Goal: Communication & Community: Answer question/provide support

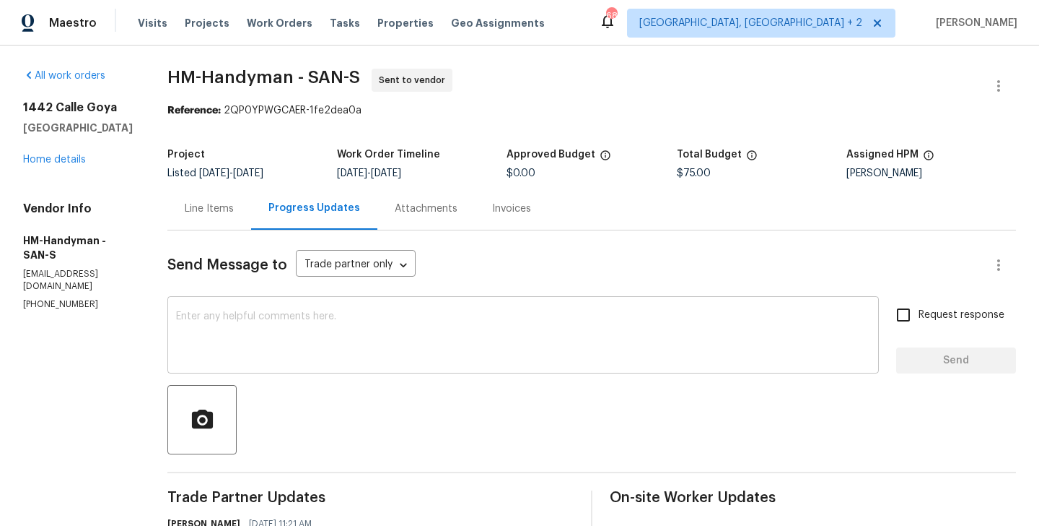
click at [363, 344] on textarea at bounding box center [523, 336] width 694 height 51
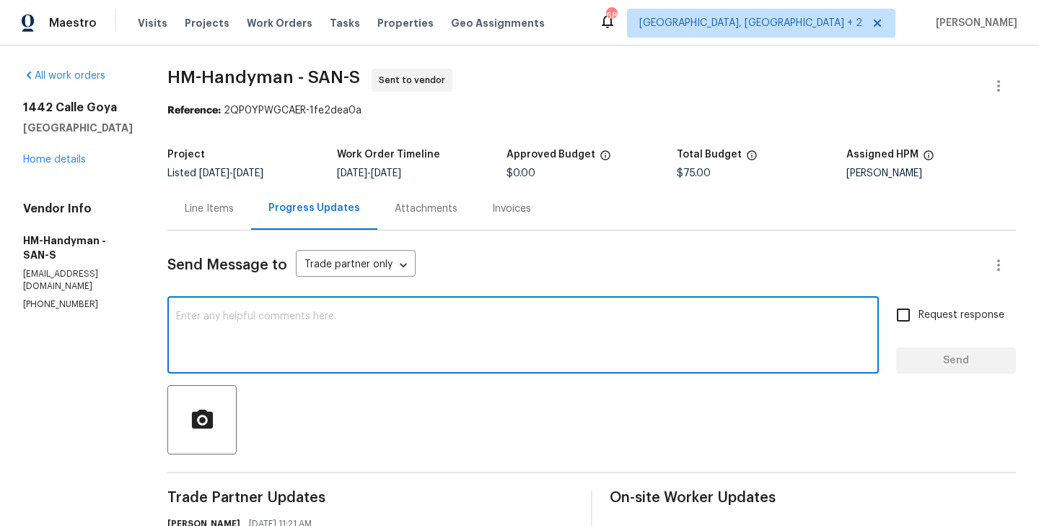
type textarea "J"
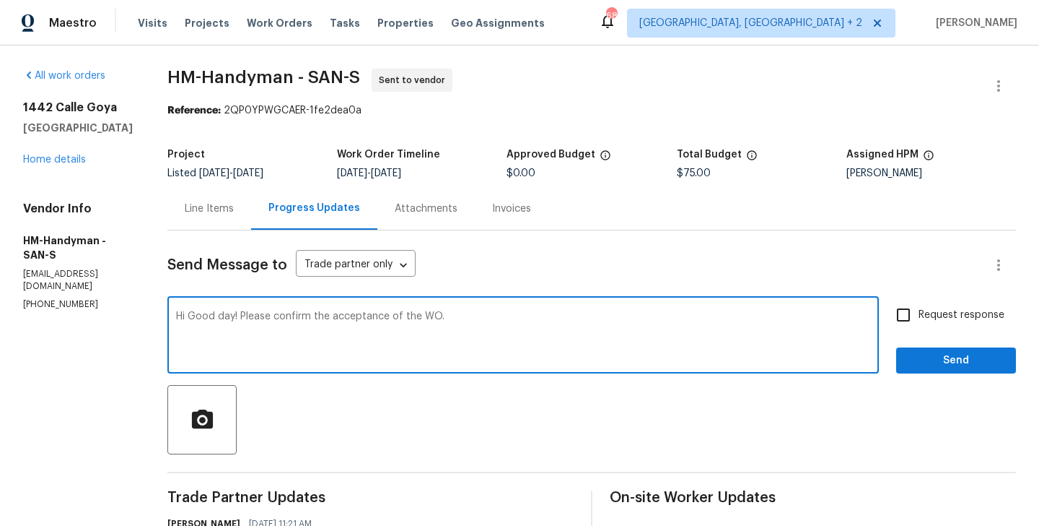
type textarea "Hi Good day! Please confirm the acceptance of the WO."
click at [949, 318] on span "Request response" at bounding box center [962, 315] width 86 height 15
click at [919, 318] on input "Request response" at bounding box center [904, 315] width 30 height 30
checkbox input "true"
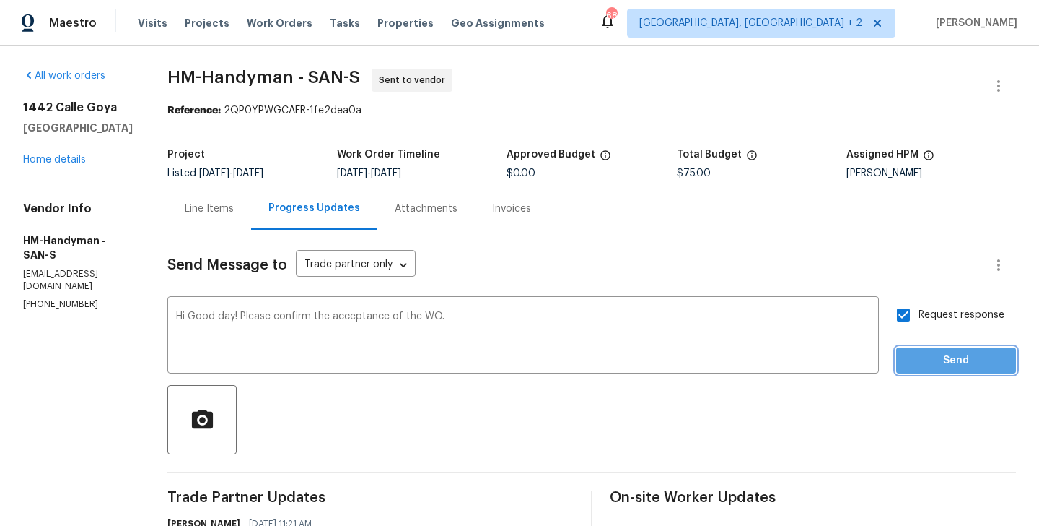
click at [947, 357] on span "Send" at bounding box center [956, 361] width 97 height 18
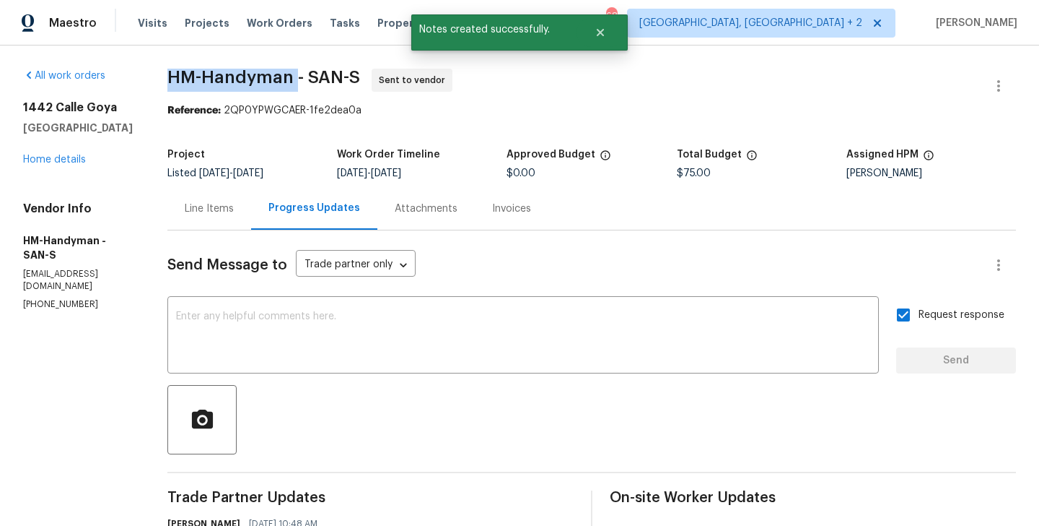
drag, startPoint x: 188, startPoint y: 79, endPoint x: 311, endPoint y: 82, distance: 122.8
click at [311, 82] on span "HM-Handyman - SAN-S Sent to vendor" at bounding box center [574, 86] width 814 height 35
copy span "HM-Handyman"
click at [56, 158] on link "Home details" at bounding box center [54, 159] width 63 height 10
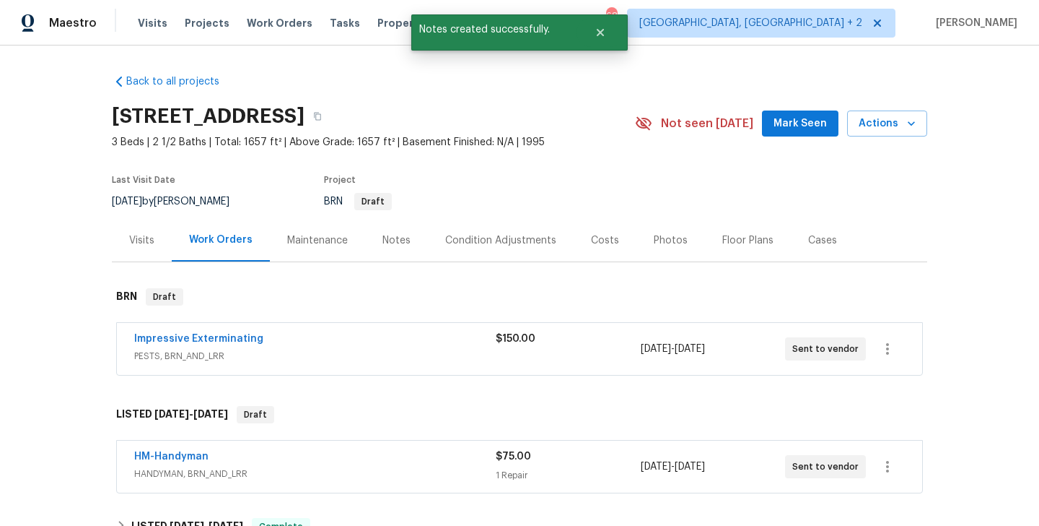
click at [295, 330] on div "Impressive Exterminating PESTS, BRN_AND_LRR $150.00 9/18/2025 - 9/22/2025 Sent …" at bounding box center [520, 349] width 806 height 52
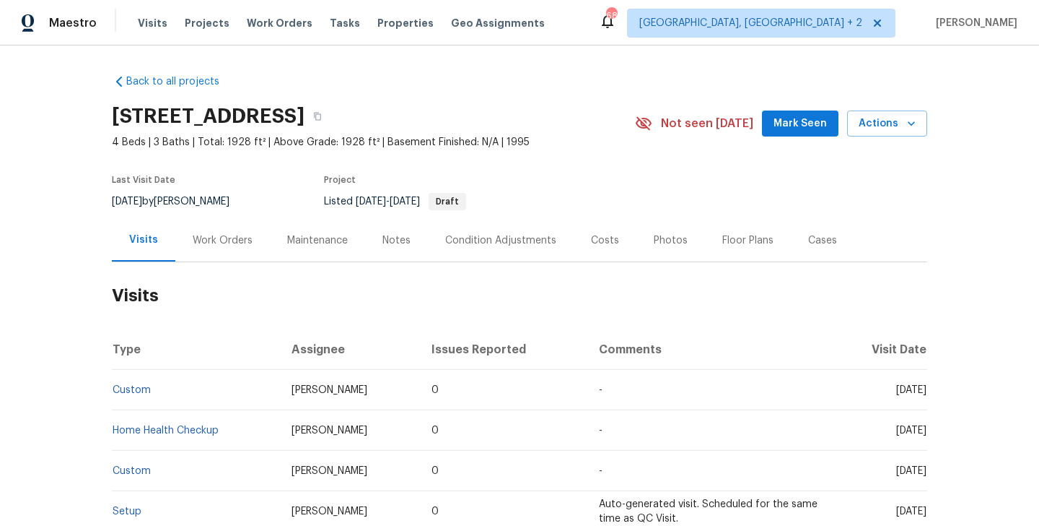
click at [213, 257] on div "Work Orders" at bounding box center [222, 240] width 95 height 43
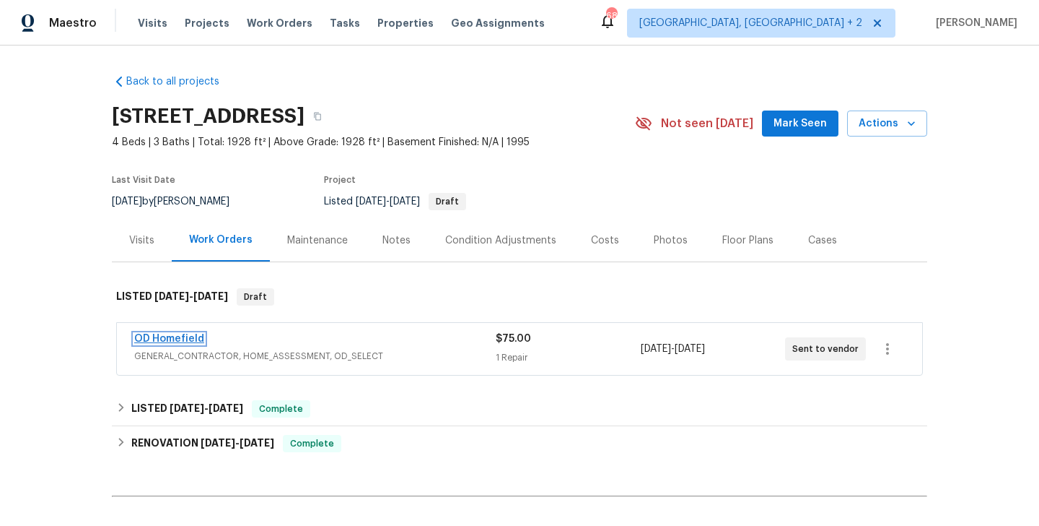
click at [191, 336] on link "OD Homefield" at bounding box center [169, 339] width 70 height 10
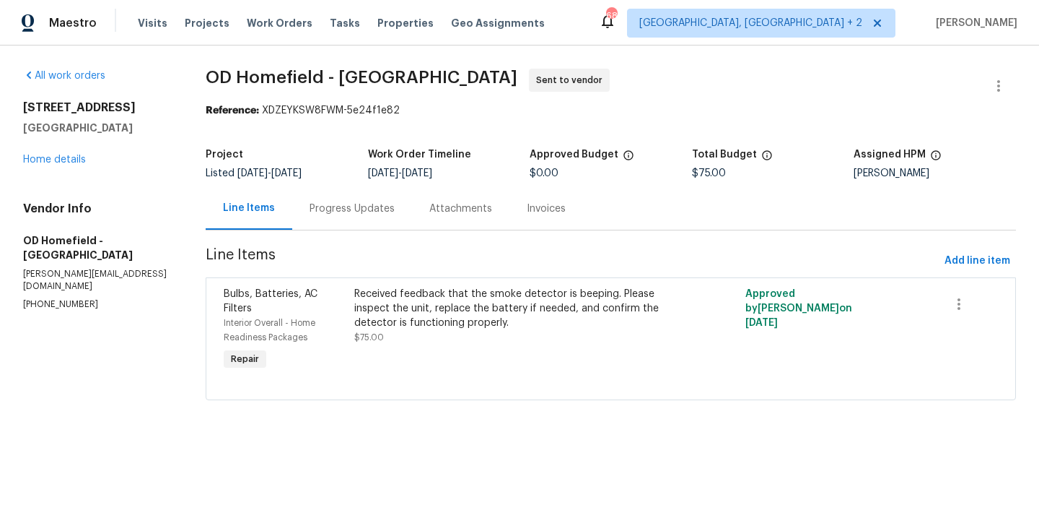
click at [388, 204] on div "Progress Updates" at bounding box center [352, 208] width 85 height 14
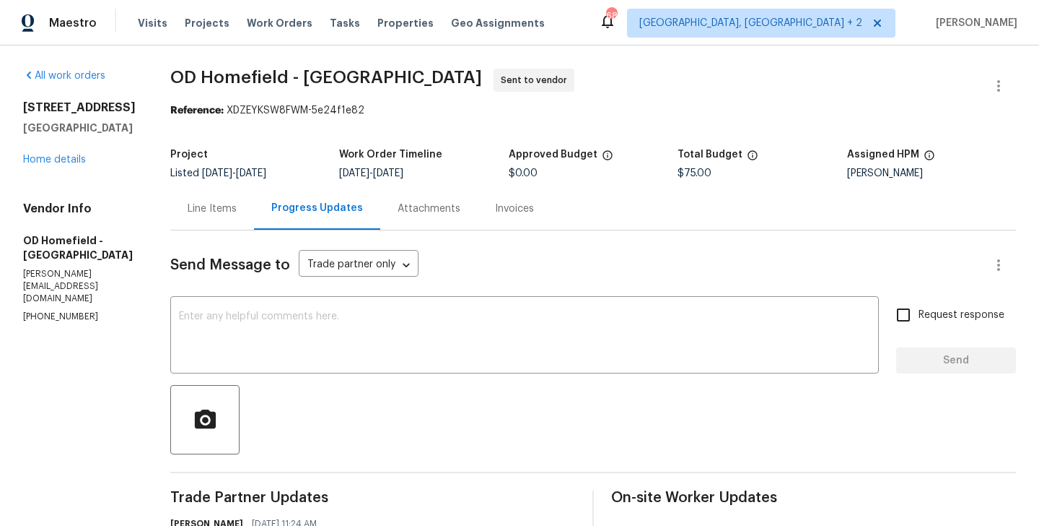
click at [97, 308] on section "All work orders 5740 Belleza Dr Pleasanton, CA 94588 Home details Vendor Info O…" at bounding box center [79, 405] width 113 height 673
copy p "(804) 432-1233"
click at [308, 321] on textarea at bounding box center [525, 336] width 692 height 51
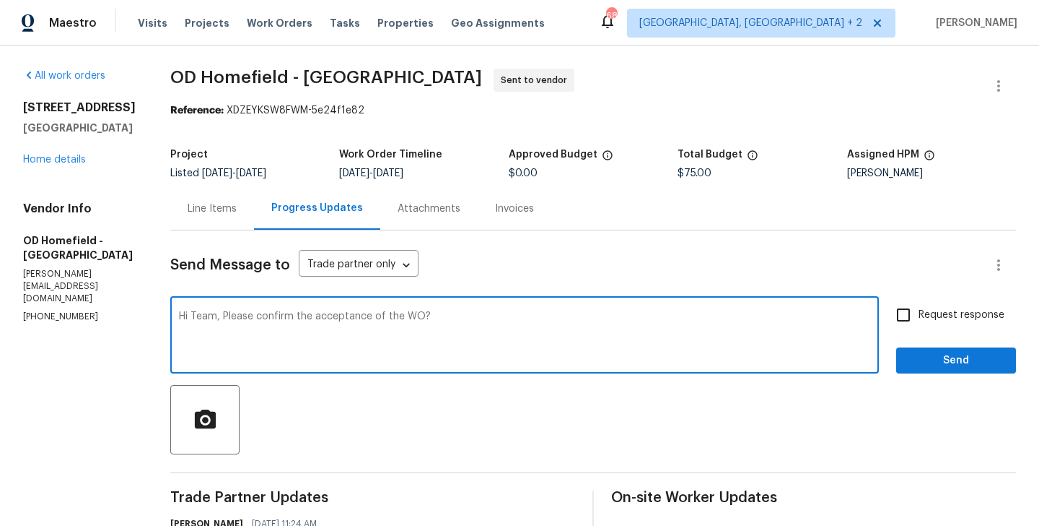
type textarea "Hi Team, Please confirm the acceptance of the WO?"
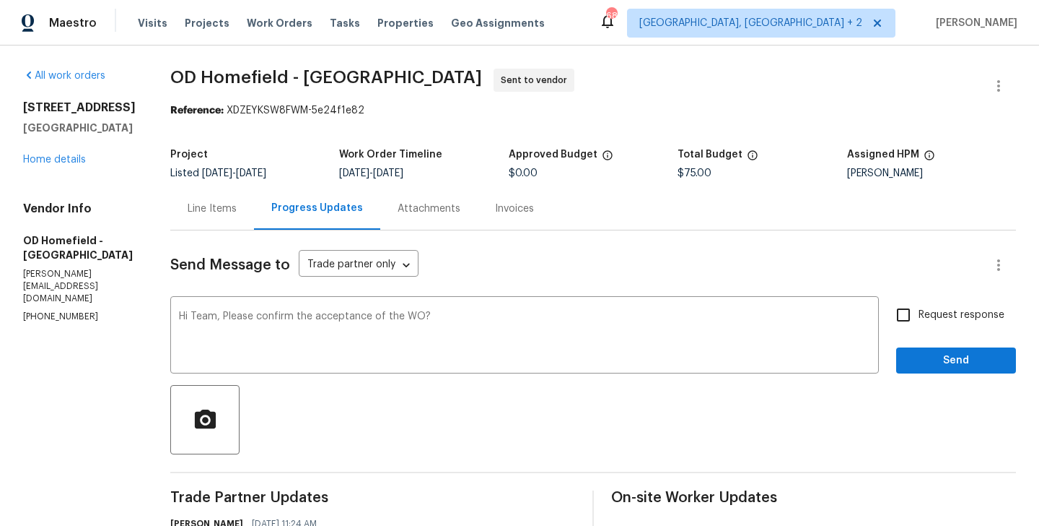
click at [933, 313] on span "Request response" at bounding box center [962, 315] width 86 height 15
click at [919, 313] on input "Request response" at bounding box center [904, 315] width 30 height 30
checkbox input "true"
click at [933, 353] on span "Send" at bounding box center [956, 361] width 97 height 18
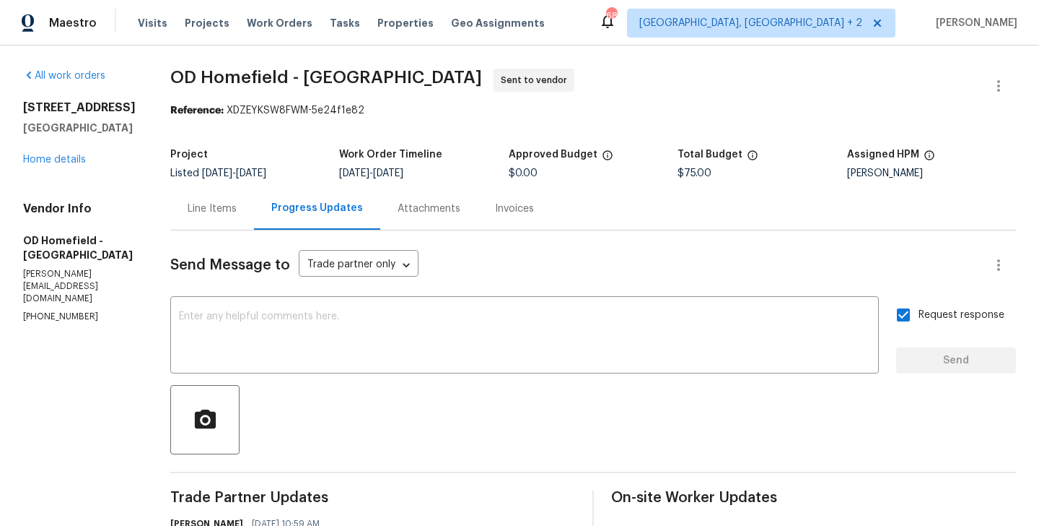
drag, startPoint x: 183, startPoint y: 69, endPoint x: 505, endPoint y: 76, distance: 321.3
click at [505, 76] on div "All work orders 5740 Belleza Dr Pleasanton, CA 94588 Home details Vendor Info O…" at bounding box center [519, 432] width 1039 height 775
copy span "OD Homefield - San Francisco Bay Area"
click at [61, 164] on link "Home details" at bounding box center [54, 159] width 63 height 10
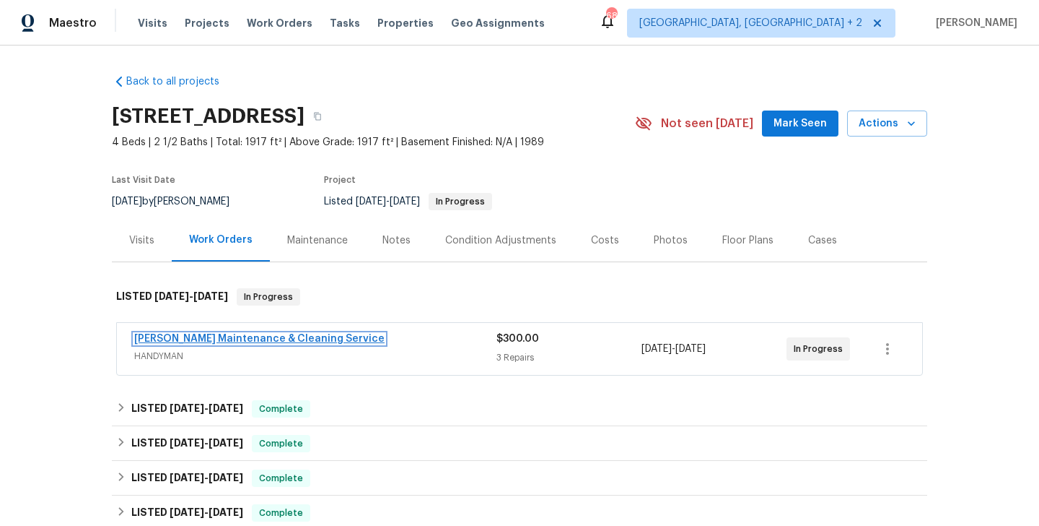
click at [302, 340] on link "[PERSON_NAME] Maintenance & Cleaning Service" at bounding box center [259, 339] width 250 height 10
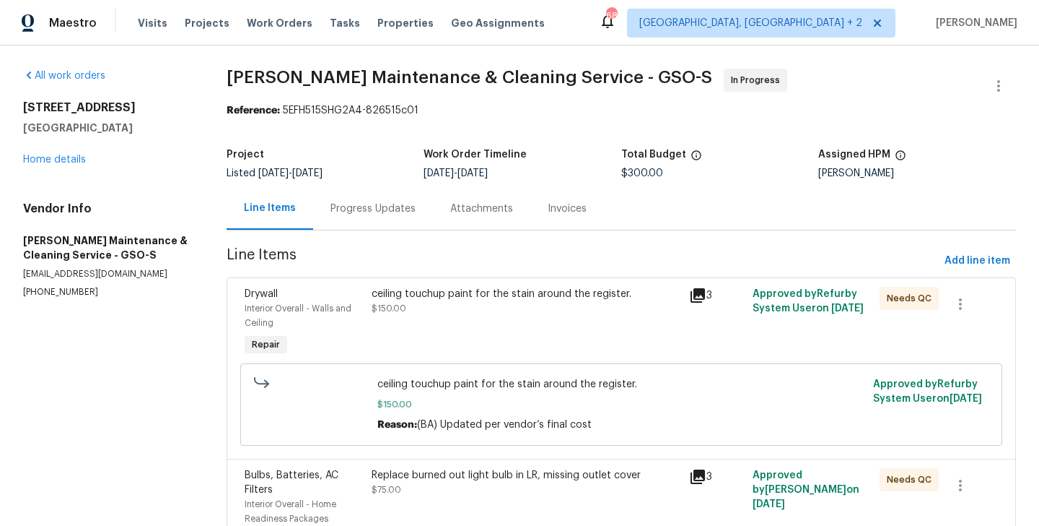
click at [399, 237] on section "Baker's Maintenance & Cleaning Service - GSO-S In Progress Reference: 5EFH515SH…" at bounding box center [622, 414] width 790 height 691
click at [390, 210] on div "Progress Updates" at bounding box center [373, 208] width 85 height 14
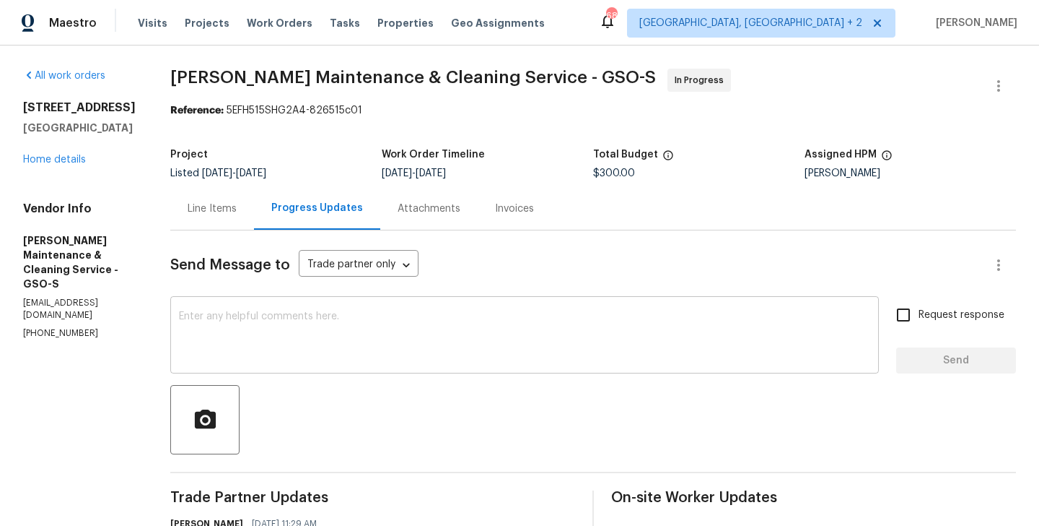
scroll to position [225, 0]
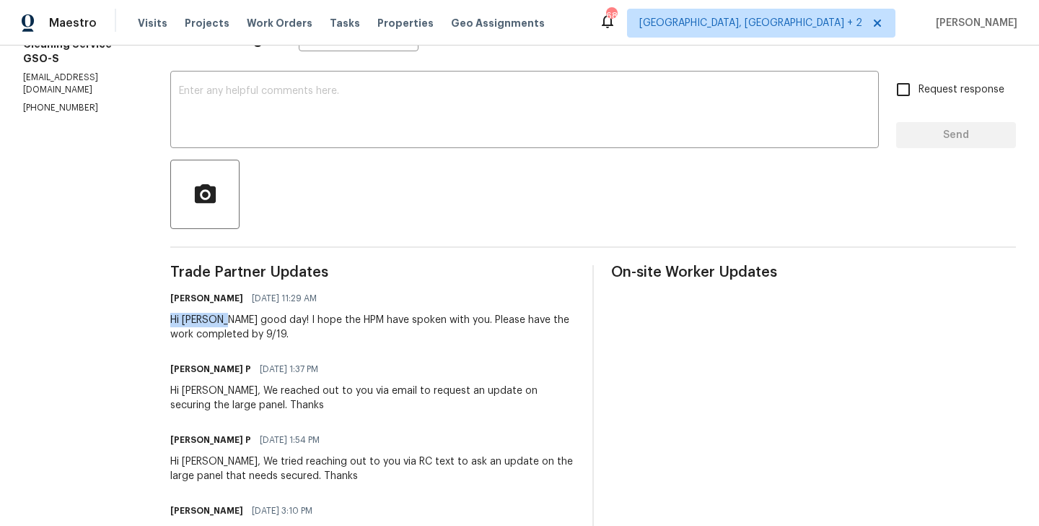
drag, startPoint x: 184, startPoint y: 321, endPoint x: 244, endPoint y: 323, distance: 60.0
copy div "Hi Simpson"
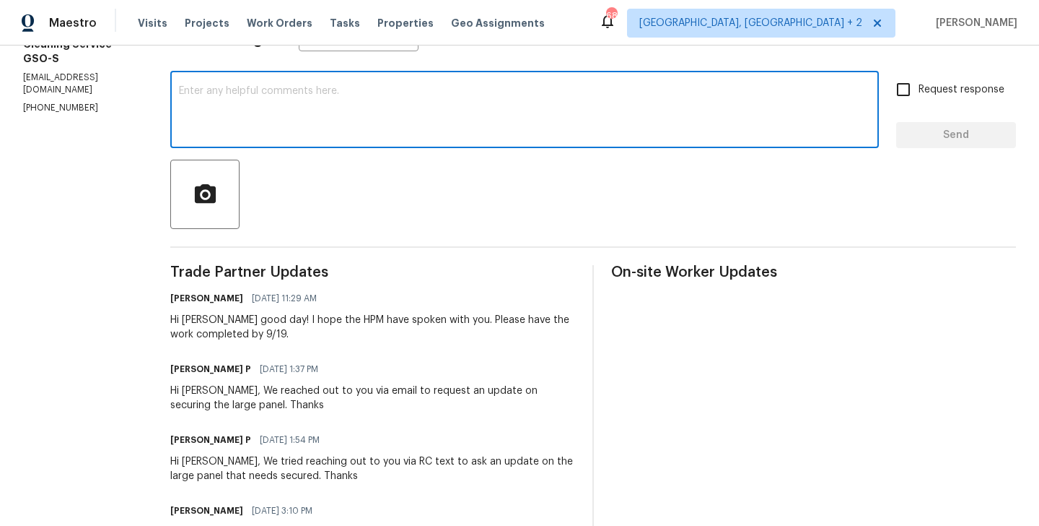
click at [261, 113] on textarea at bounding box center [525, 111] width 692 height 51
paste textarea "Hi Simpson"
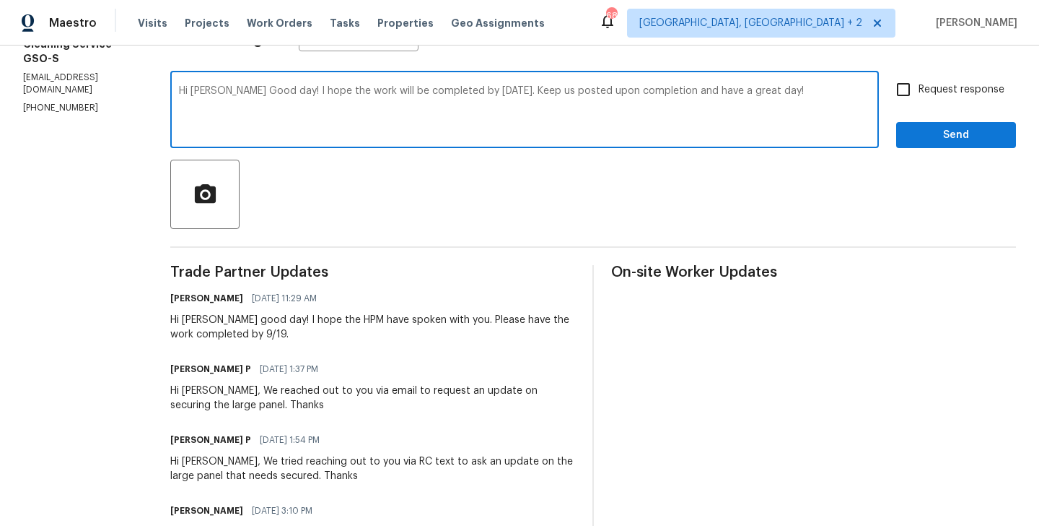
type textarea "Hi Simpson Good day! I hope the work will be completed by tomorrow 9/19. Keep u…"
click at [937, 88] on span "Request response" at bounding box center [962, 89] width 86 height 15
click at [919, 88] on input "Request response" at bounding box center [904, 89] width 30 height 30
checkbox input "true"
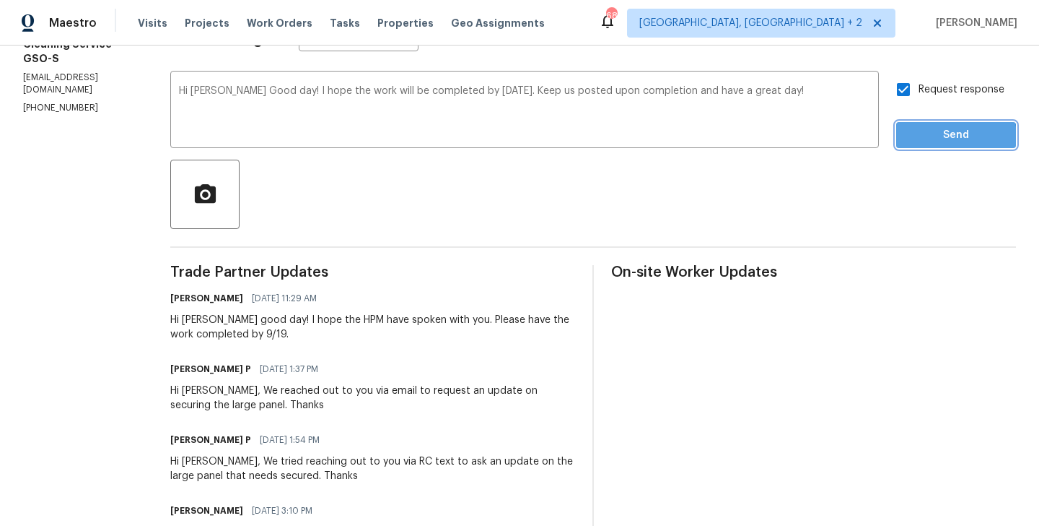
click at [932, 139] on span "Send" at bounding box center [956, 135] width 97 height 18
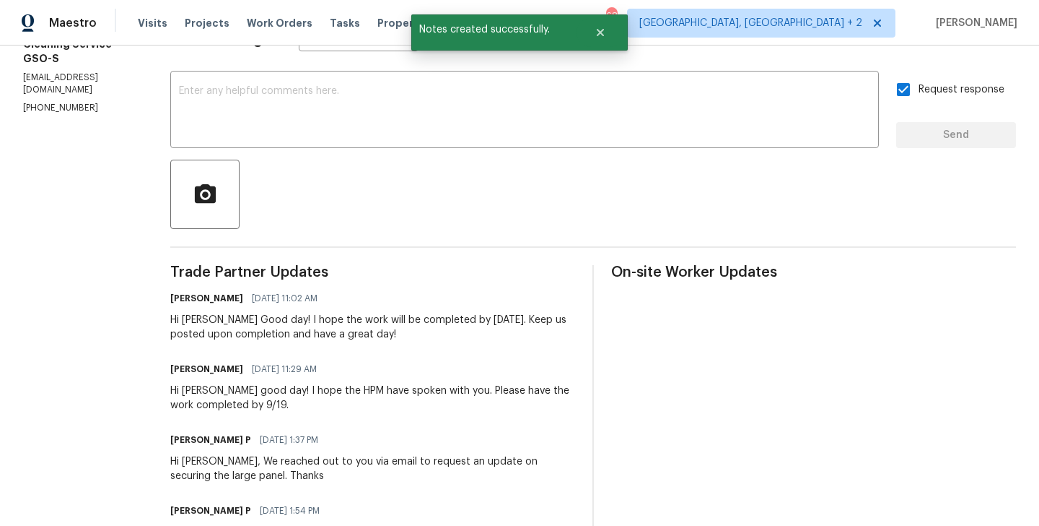
scroll to position [0, 0]
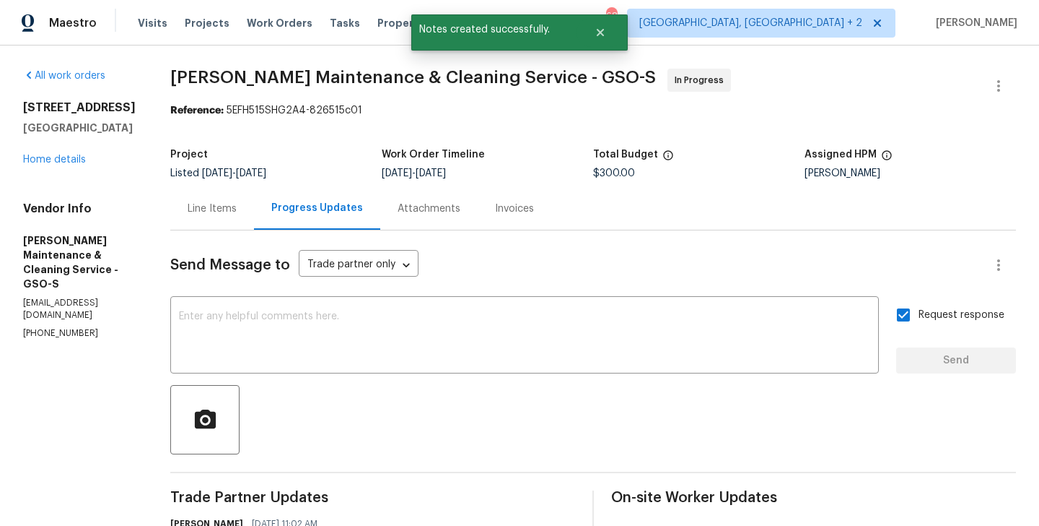
click at [64, 327] on p "(336) 781-6283" at bounding box center [79, 333] width 113 height 12
copy p "(336) 781-6283"
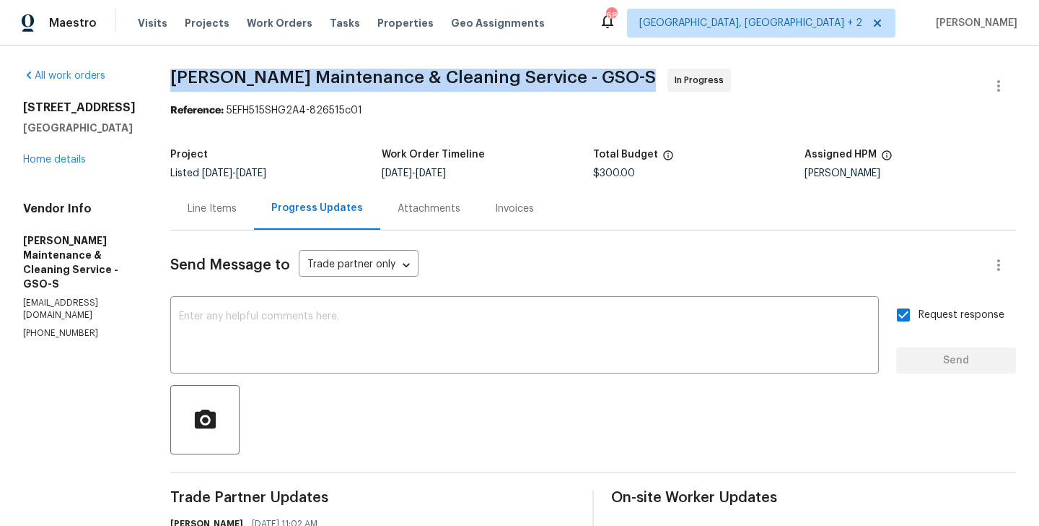
drag, startPoint x: 183, startPoint y: 84, endPoint x: 505, endPoint y: 80, distance: 322.0
click at [505, 80] on span "Baker's Maintenance & Cleaning Service - GSO-S" at bounding box center [413, 77] width 486 height 17
drag, startPoint x: 516, startPoint y: 80, endPoint x: 187, endPoint y: 72, distance: 329.3
click at [187, 72] on span "Baker's Maintenance & Cleaning Service - GSO-S" at bounding box center [413, 77] width 486 height 17
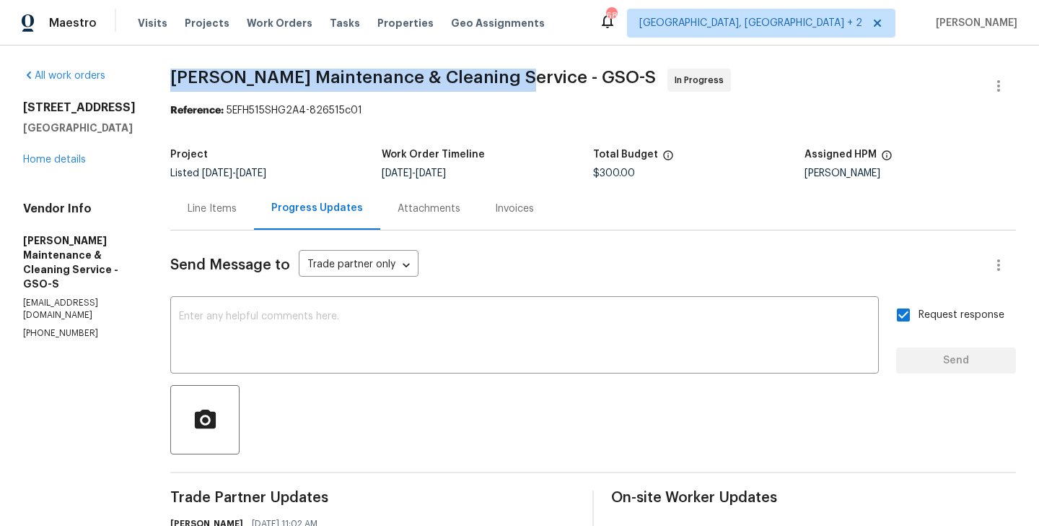
copy span "Baker's Maintenance & Cleaning Service"
click at [49, 162] on link "Home details" at bounding box center [54, 159] width 63 height 10
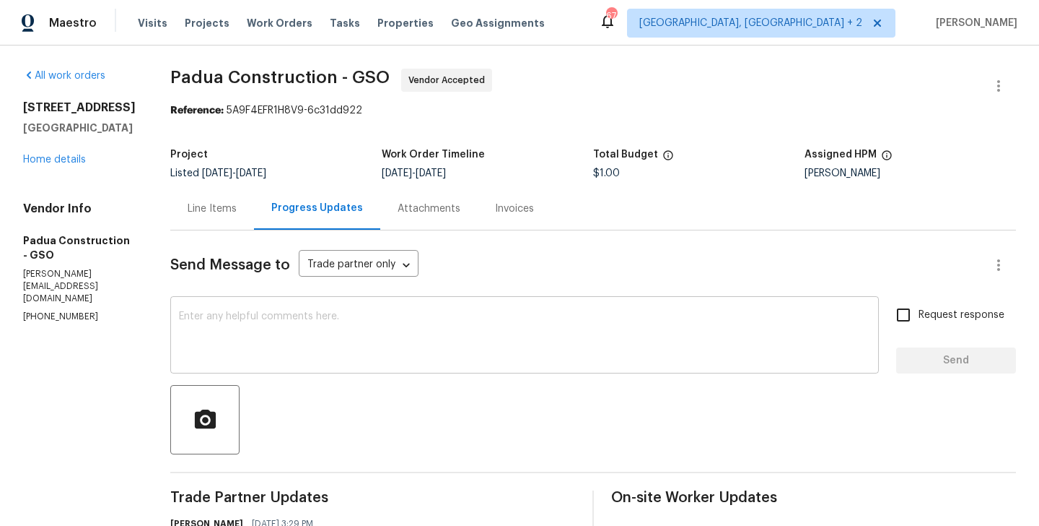
click at [317, 354] on textarea at bounding box center [525, 336] width 692 height 51
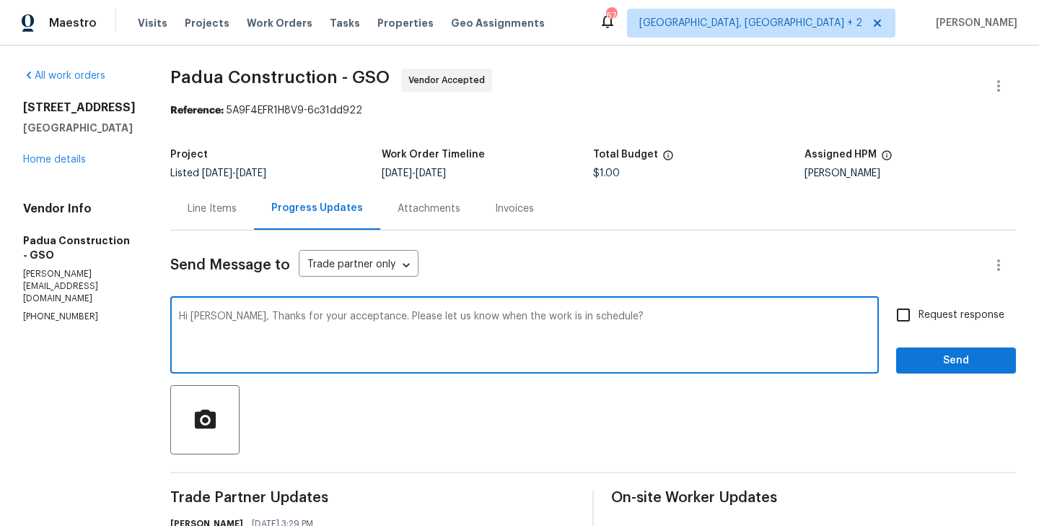
type textarea "Hi [PERSON_NAME], Thanks for your acceptance. Please let us know when the work …"
click at [917, 326] on input "Request response" at bounding box center [904, 315] width 30 height 30
checkbox input "true"
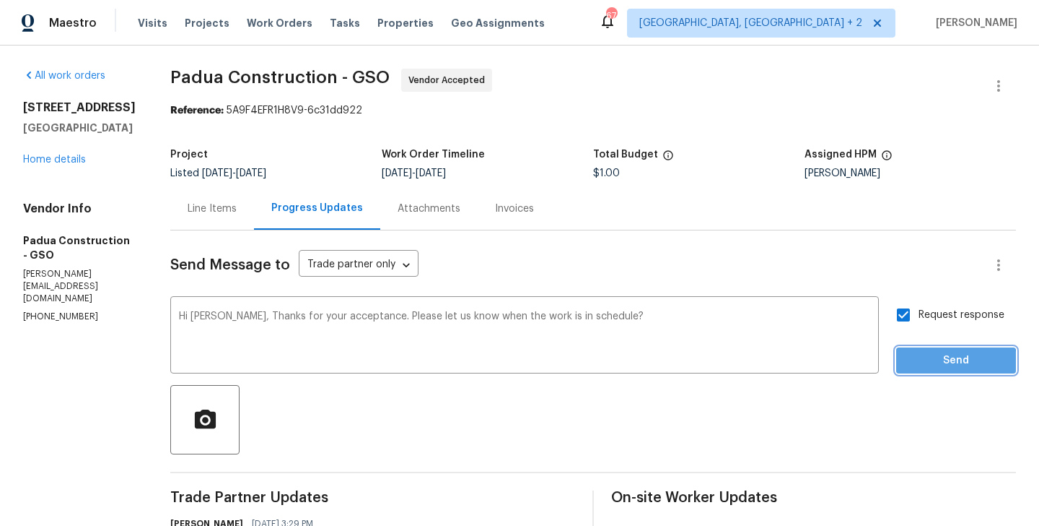
click at [915, 365] on span "Send" at bounding box center [956, 361] width 97 height 18
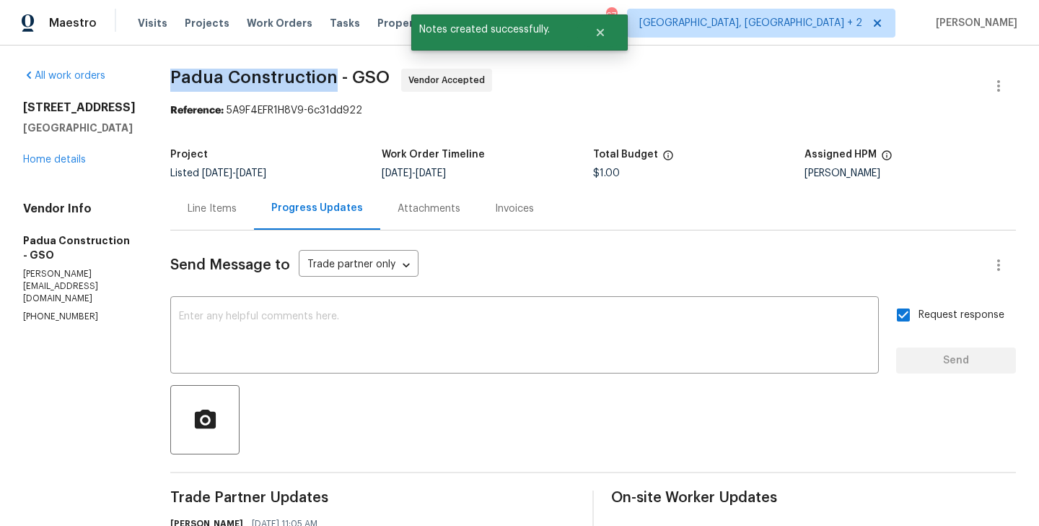
drag, startPoint x: 165, startPoint y: 78, endPoint x: 328, endPoint y: 81, distance: 163.2
click at [328, 81] on span "Padua Construction - GSO" at bounding box center [279, 77] width 219 height 17
copy span "Padua Construction"
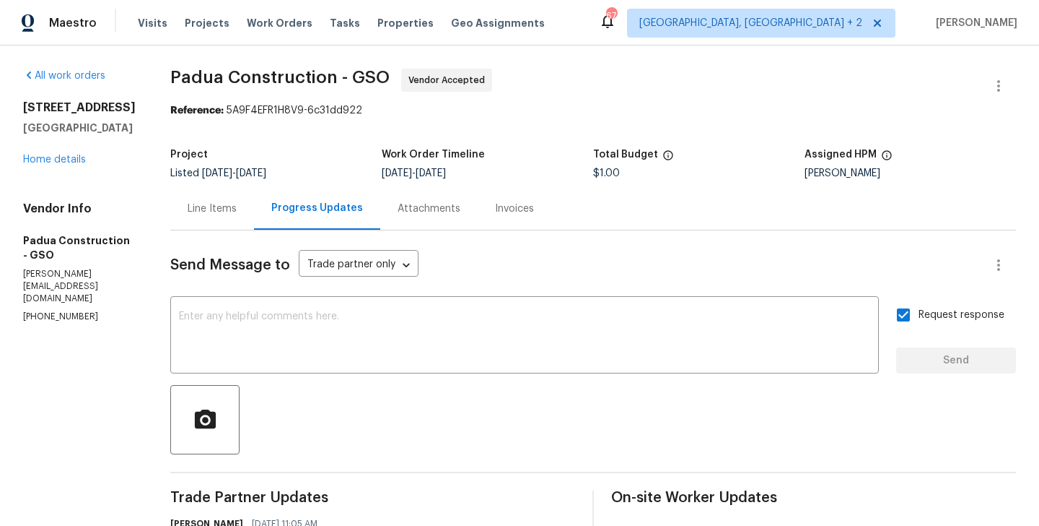
click at [66, 167] on div "[STREET_ADDRESS] Home details" at bounding box center [79, 133] width 113 height 66
click at [65, 165] on link "Home details" at bounding box center [54, 159] width 63 height 10
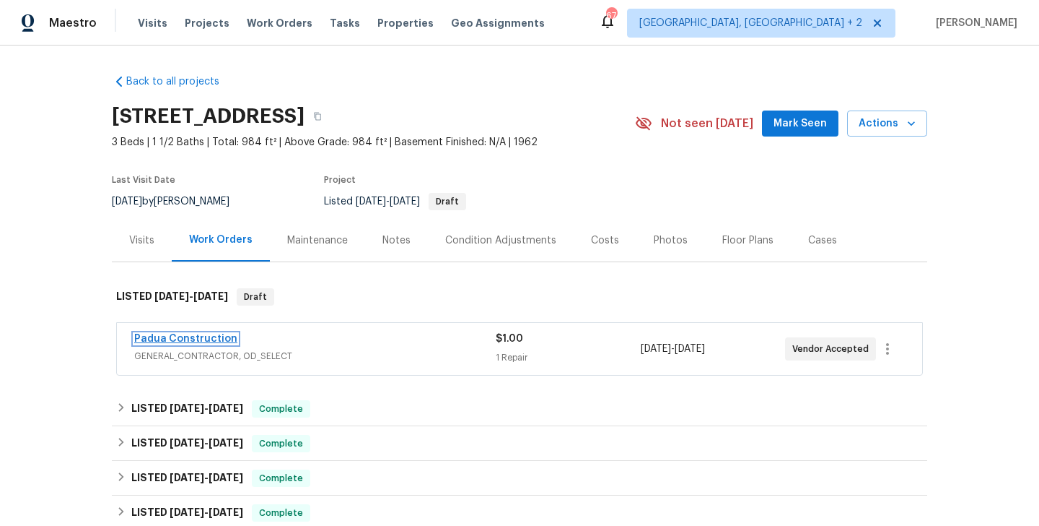
click at [178, 340] on link "Padua Construction" at bounding box center [185, 339] width 103 height 10
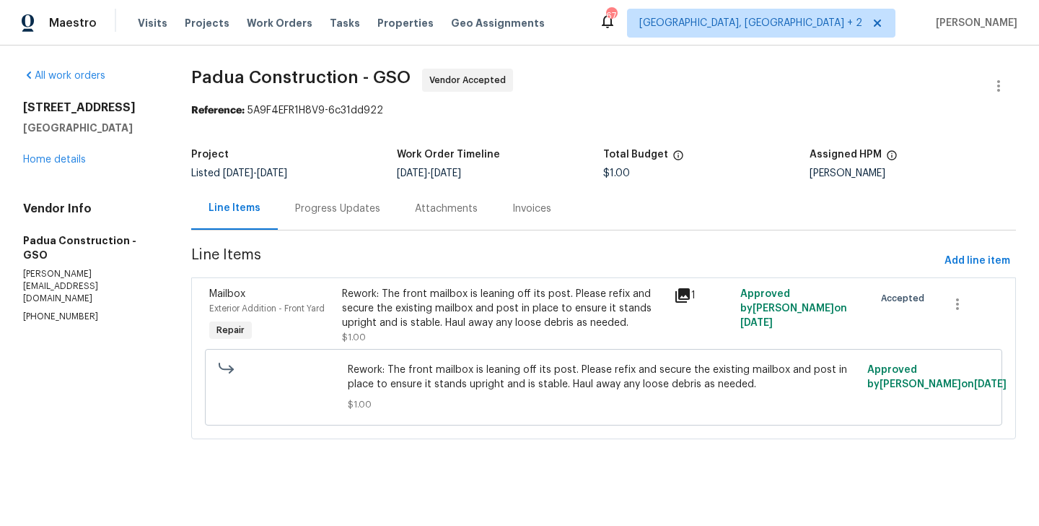
click at [56, 271] on div "Vendor Info Padua Construction - GSO [PERSON_NAME][EMAIL_ADDRESS][DOMAIN_NAME] …" at bounding box center [90, 262] width 134 height 122
click at [45, 266] on div "Vendor Info Padua Construction - GSO juan@padcons.com (305) 319-1110" at bounding box center [90, 262] width 134 height 122
click at [38, 268] on p "juan@padcons.com" at bounding box center [90, 286] width 134 height 37
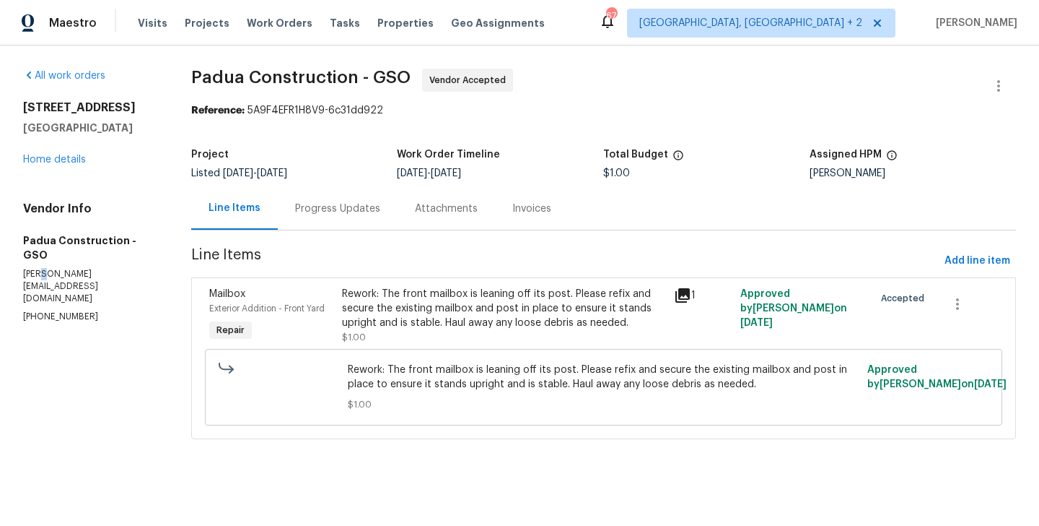
click at [38, 268] on p "juan@padcons.com" at bounding box center [90, 286] width 134 height 37
copy p "juan@padcons.com"
click at [358, 231] on section "Padua Construction - GSO Vendor Accepted Reference: 5A9F4EFR1H8V9-6c31dd922 Pro…" at bounding box center [603, 263] width 825 height 388
click at [351, 217] on div "Progress Updates" at bounding box center [338, 208] width 120 height 43
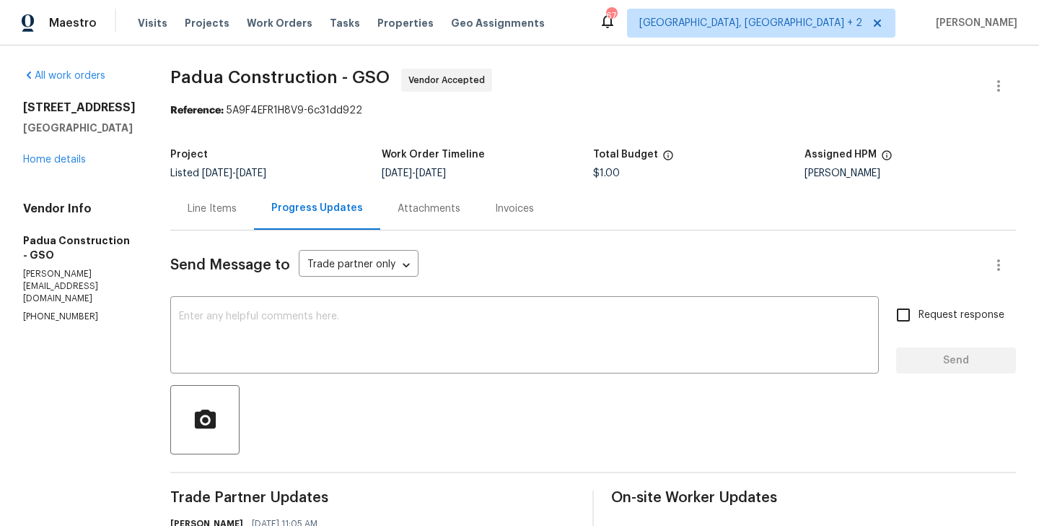
click at [58, 167] on div "1606 Woodbriar Ave Greensboro, NC 27405 Home details" at bounding box center [79, 133] width 113 height 66
click at [54, 165] on link "Home details" at bounding box center [54, 159] width 63 height 10
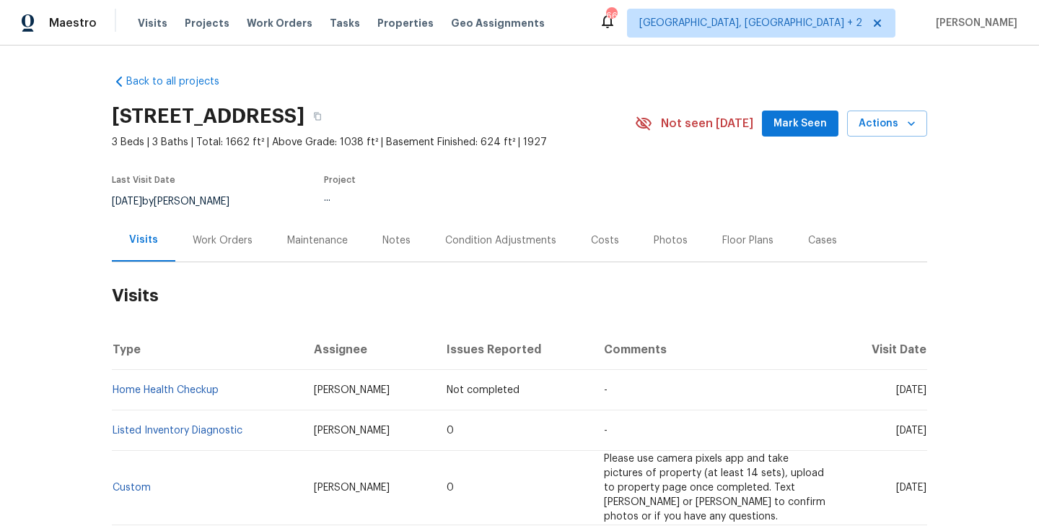
click at [263, 241] on div "Work Orders" at bounding box center [222, 240] width 95 height 43
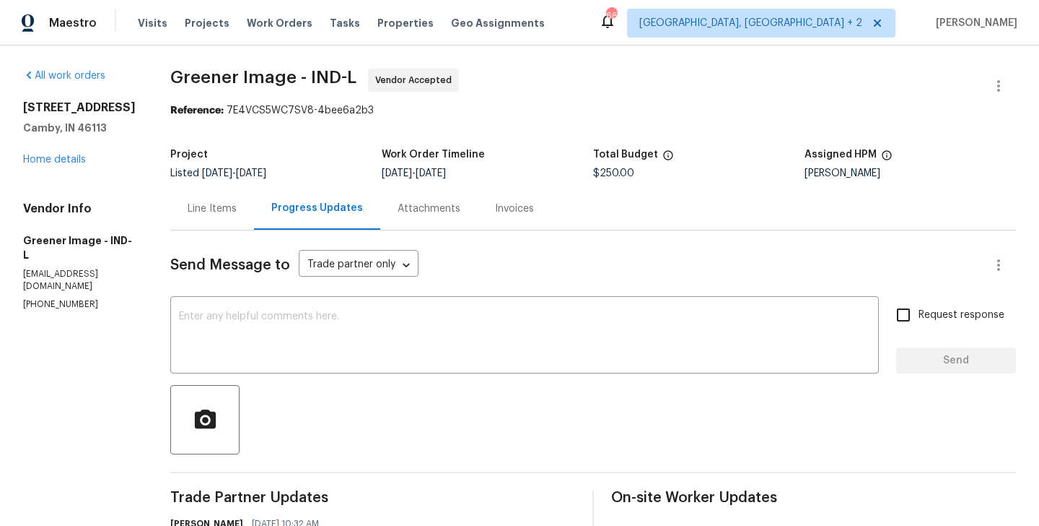
click at [97, 305] on p "[PHONE_NUMBER]" at bounding box center [79, 304] width 113 height 12
copy p "[PHONE_NUMBER]"
click at [62, 310] on p "(317) 496-6321" at bounding box center [79, 304] width 113 height 12
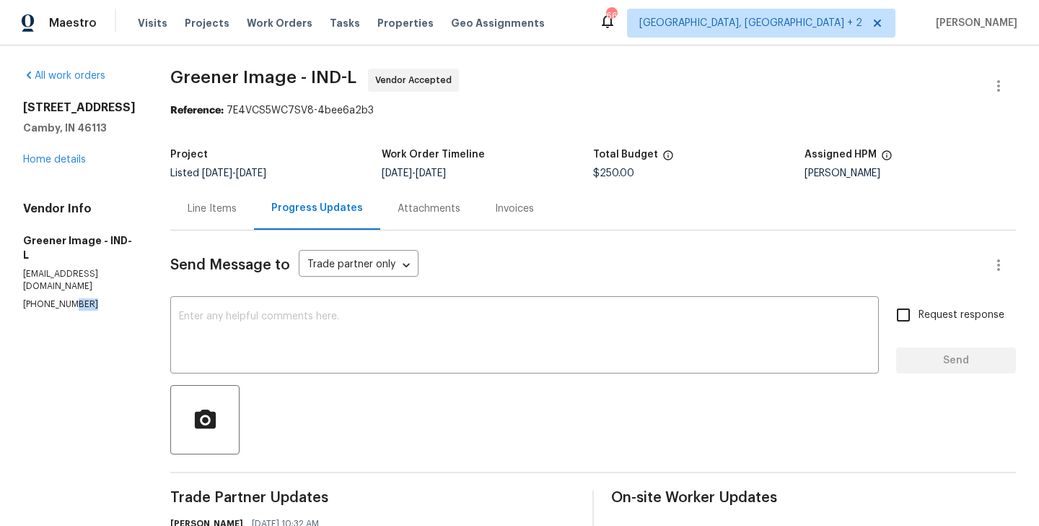
click at [62, 310] on p "(317) 496-6321" at bounding box center [79, 304] width 113 height 12
click at [265, 318] on textarea at bounding box center [525, 336] width 692 height 51
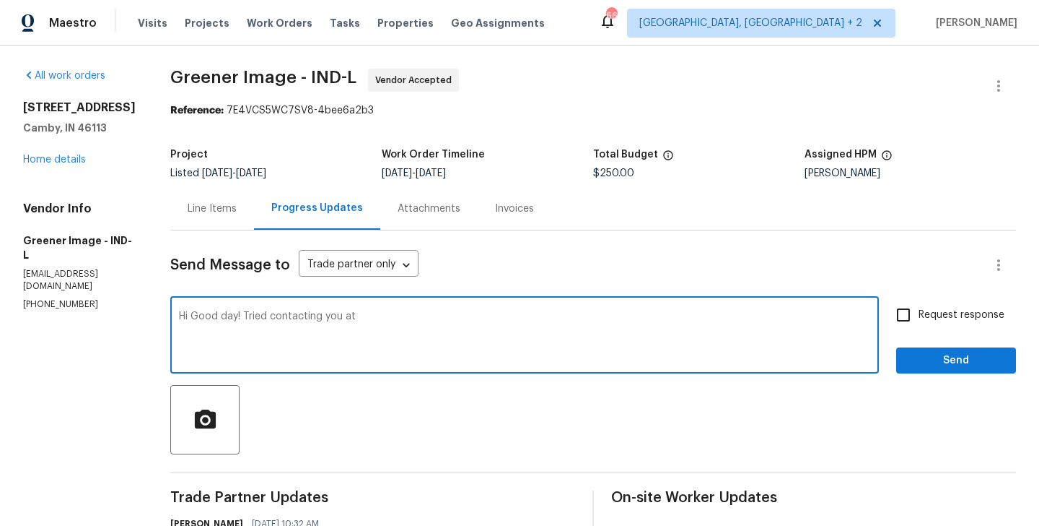
paste textarea "(317) 496-6321"
click at [440, 314] on textarea "Hi Good day! Tried contacting you at (317) 496-6321" at bounding box center [525, 336] width 692 height 51
type textarea "Hi Good day! Tried contacting you at (317) 496-6321 but there is no response. P…"
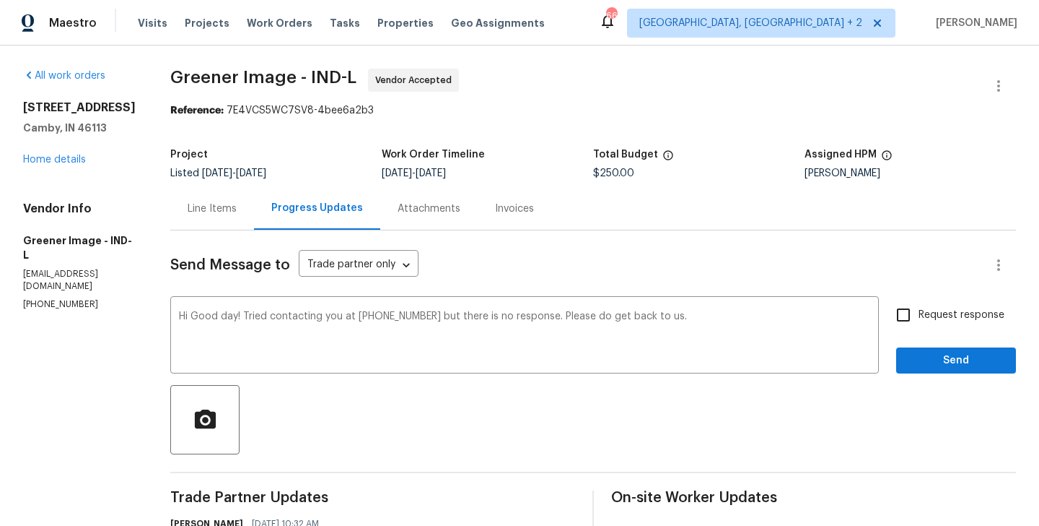
click at [937, 316] on span "Request response" at bounding box center [962, 315] width 86 height 15
click at [919, 316] on input "Request response" at bounding box center [904, 315] width 30 height 30
checkbox input "true"
click at [937, 360] on span "Send" at bounding box center [956, 361] width 97 height 18
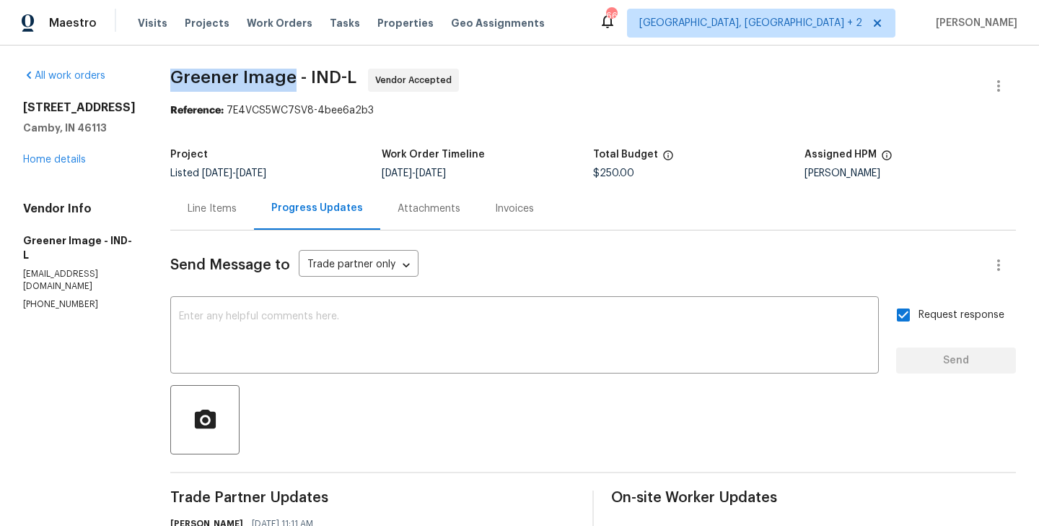
drag, startPoint x: 162, startPoint y: 79, endPoint x: 287, endPoint y: 83, distance: 125.0
click at [287, 83] on div "All work orders 13820 N Honey Creek Dr Camby, IN 46113 Home details Vendor Info…" at bounding box center [519, 468] width 1039 height 846
copy span "Greener Image"
click at [66, 165] on link "Home details" at bounding box center [54, 159] width 63 height 10
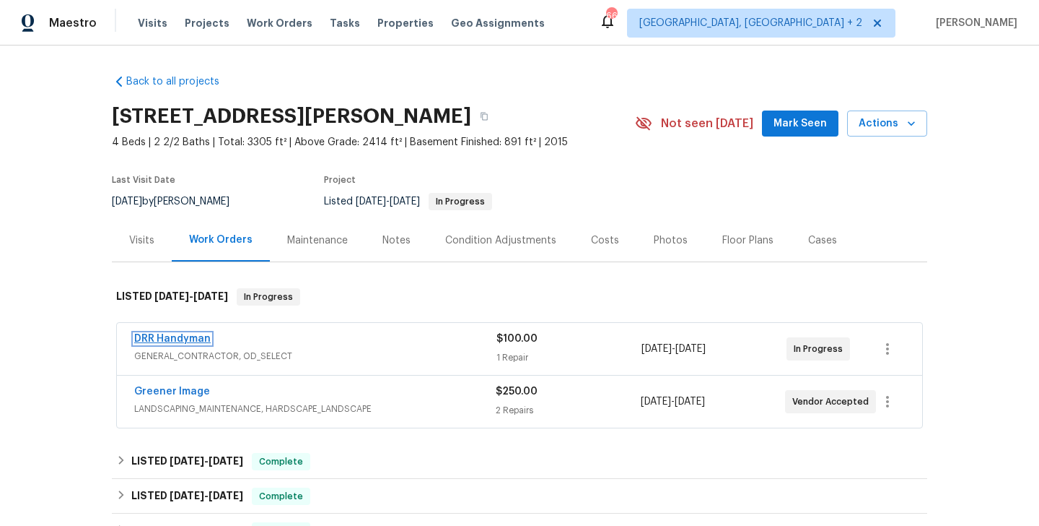
click at [186, 341] on link "DRR Handyman" at bounding box center [172, 339] width 77 height 10
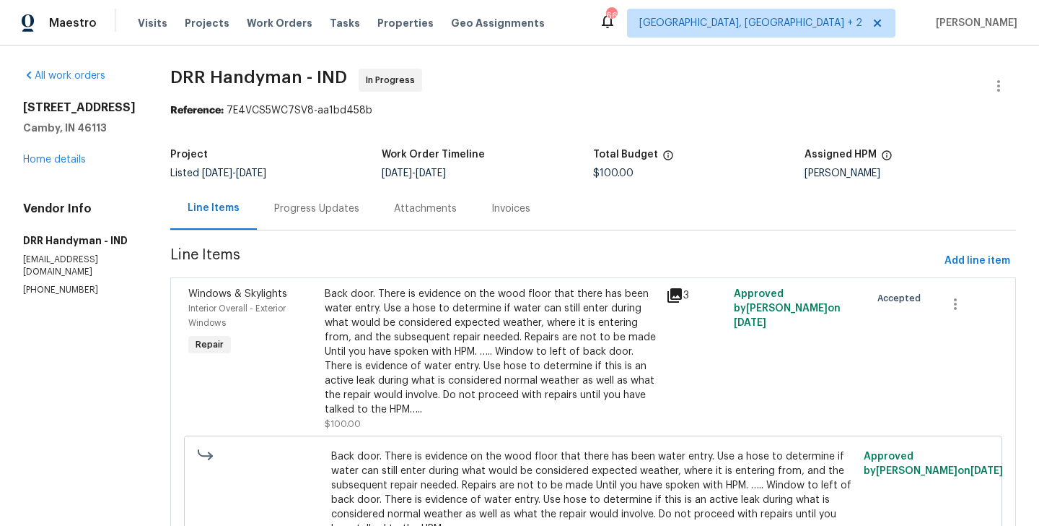
click at [325, 201] on div "Progress Updates" at bounding box center [316, 208] width 85 height 14
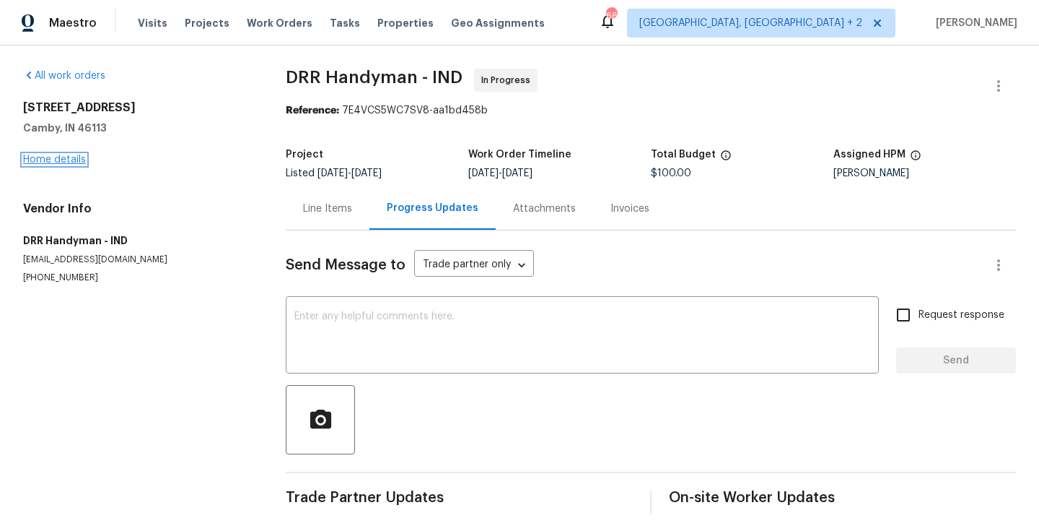
click at [58, 155] on link "Home details" at bounding box center [54, 159] width 63 height 10
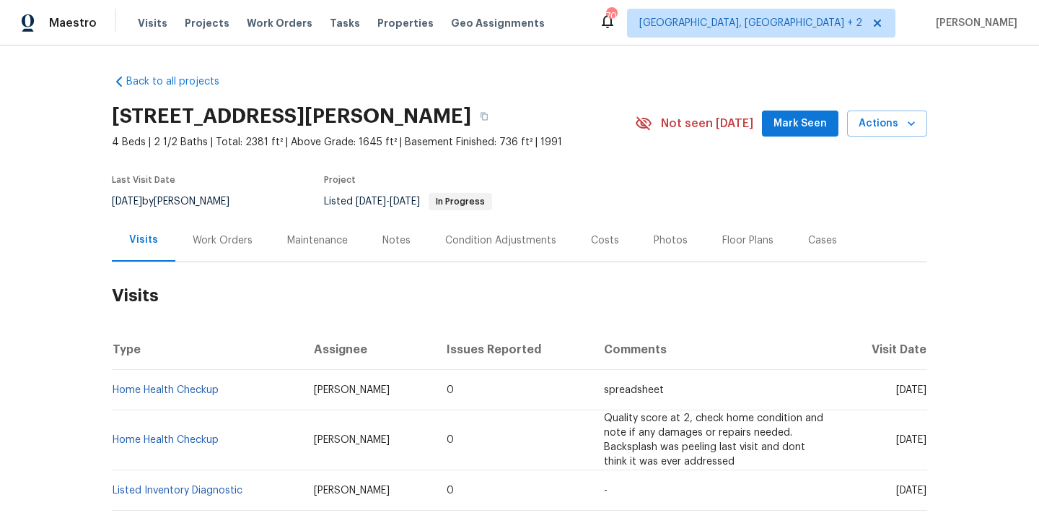
click at [239, 235] on div "Work Orders" at bounding box center [223, 240] width 60 height 14
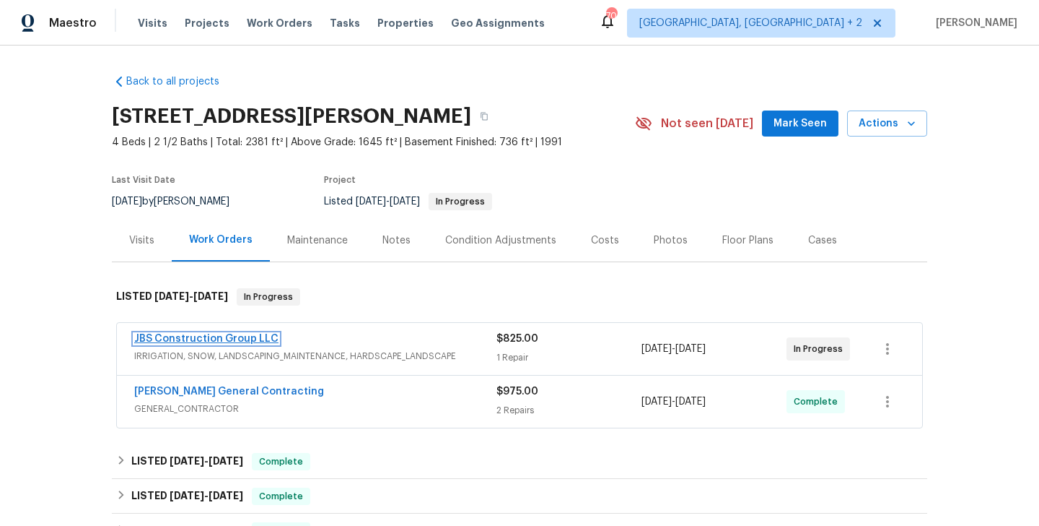
click at [256, 339] on link "JBS Construction Group LLC" at bounding box center [206, 339] width 144 height 10
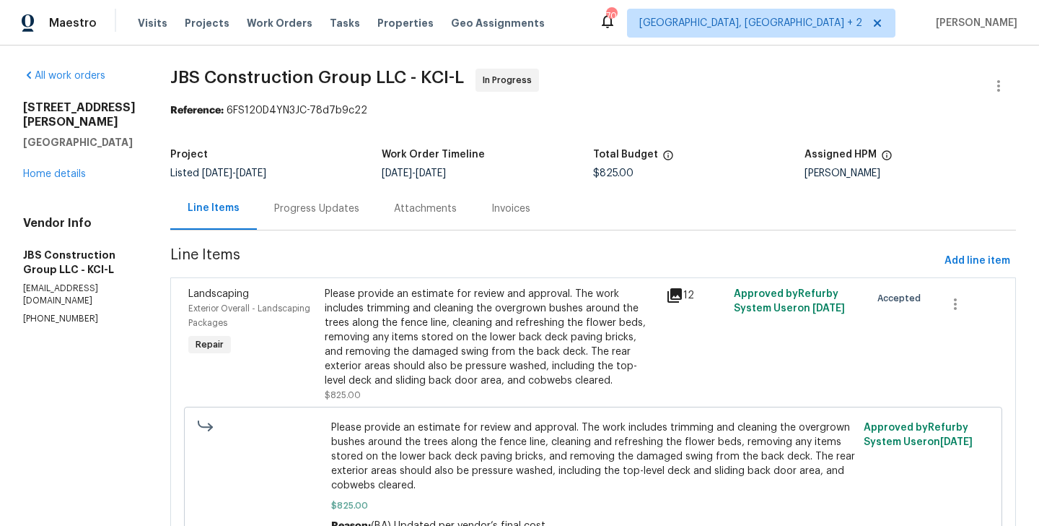
click at [359, 202] on div "Progress Updates" at bounding box center [316, 208] width 85 height 14
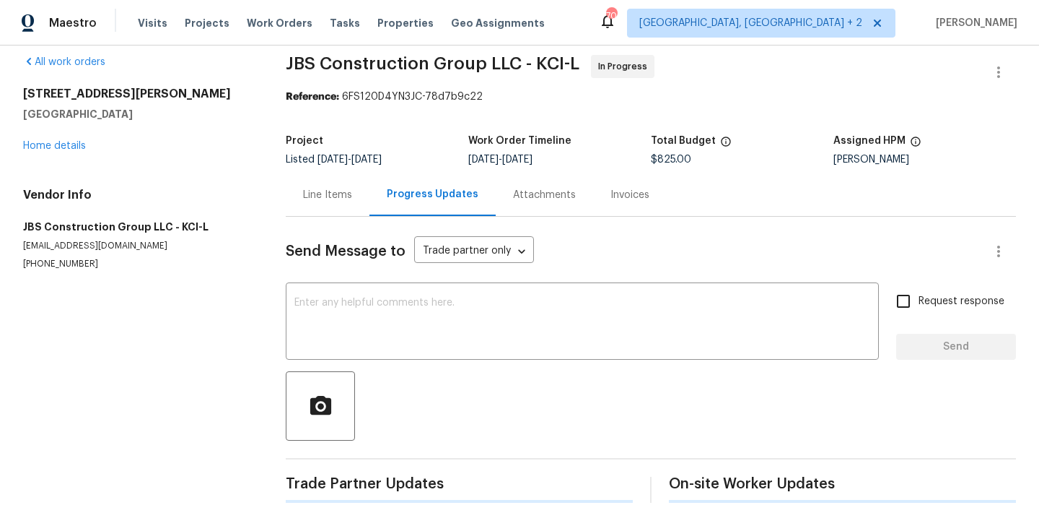
scroll to position [296, 0]
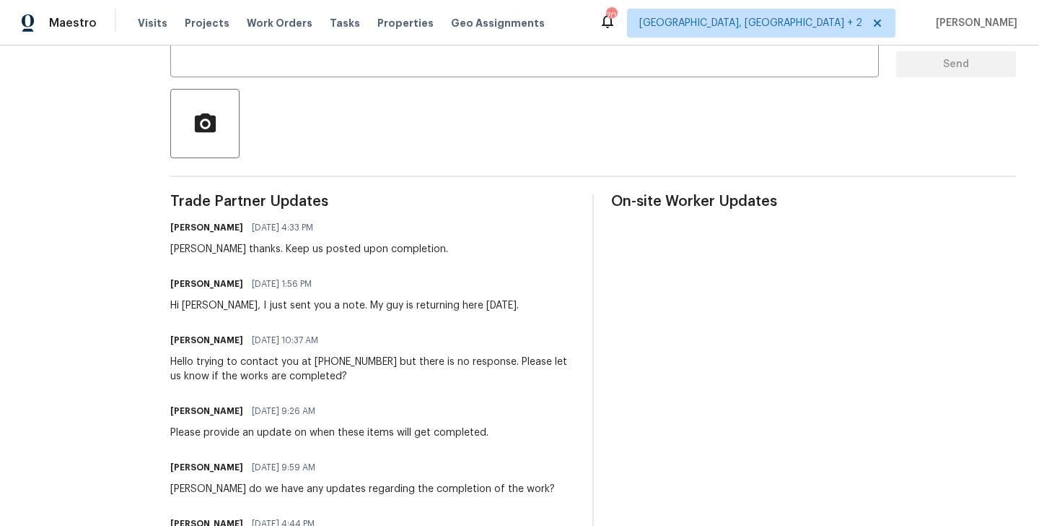
click at [232, 282] on h6 "Kevin Polley" at bounding box center [206, 283] width 73 height 14
click at [227, 282] on h6 "Kevin Polley" at bounding box center [206, 283] width 73 height 14
copy h6 "Kevin"
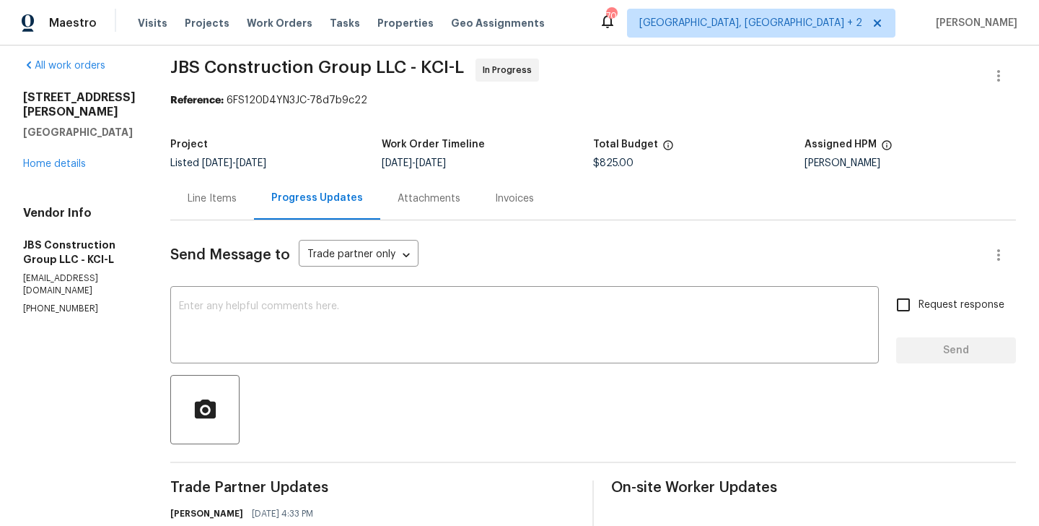
scroll to position [0, 0]
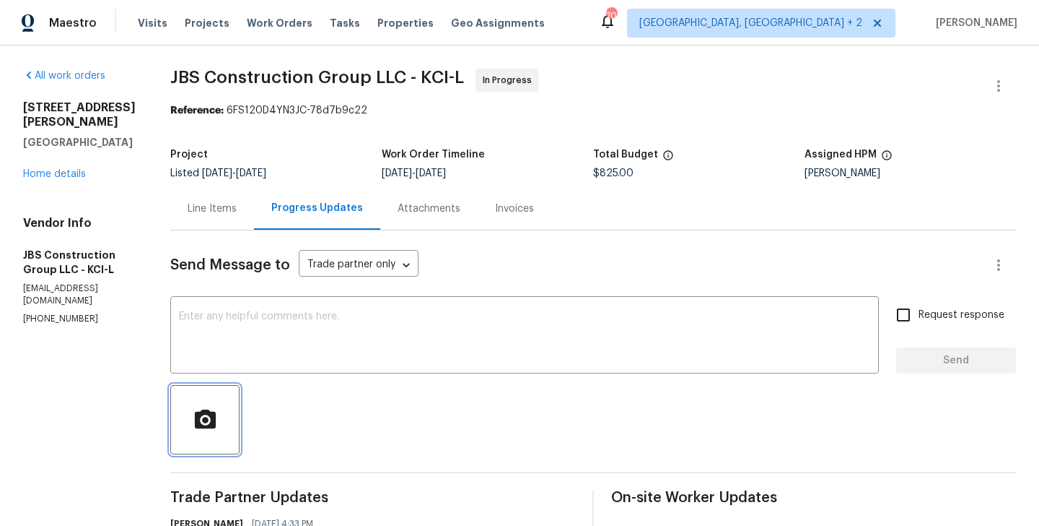
click at [240, 390] on button "button" at bounding box center [204, 419] width 69 height 69
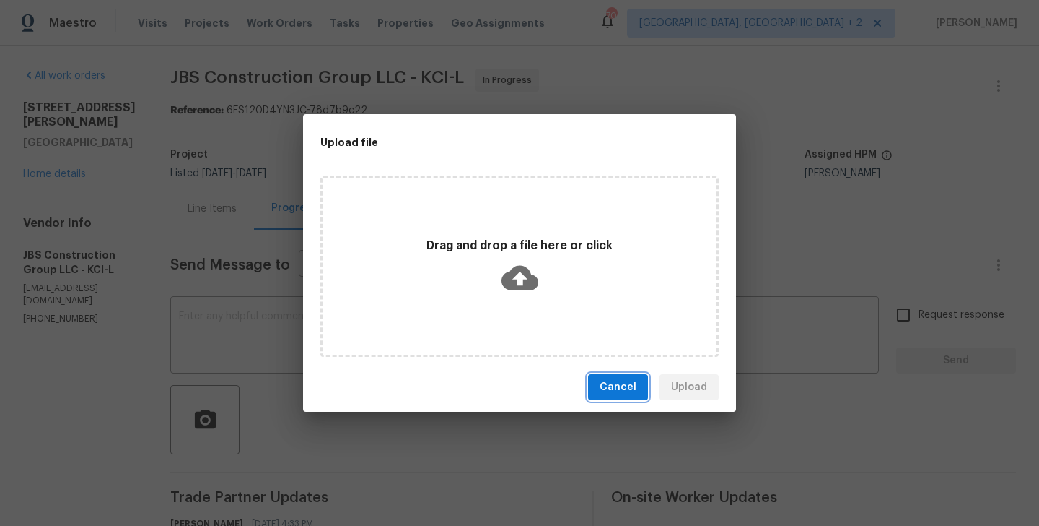
click at [617, 385] on span "Cancel" at bounding box center [618, 387] width 37 height 18
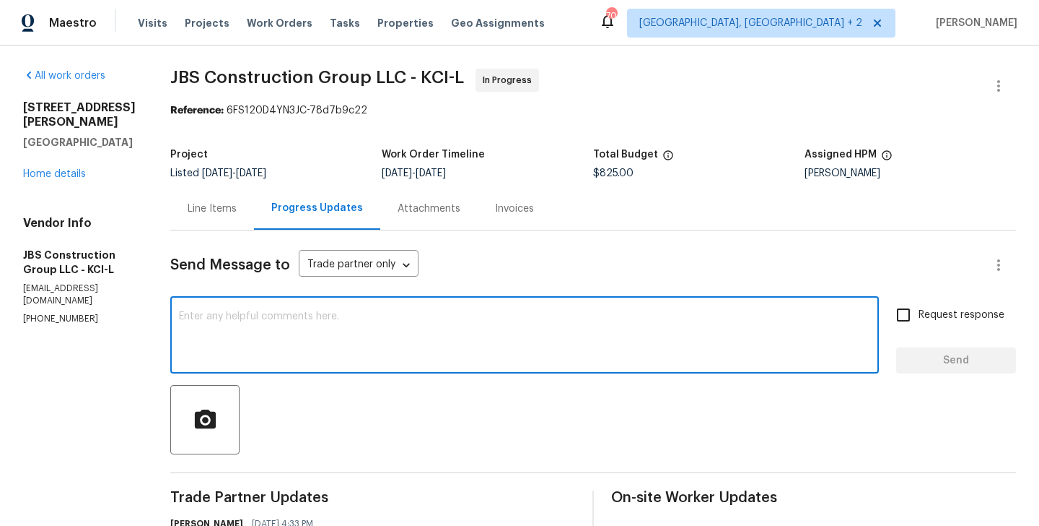
click at [380, 351] on textarea at bounding box center [525, 336] width 692 height 51
paste textarea "Kevin"
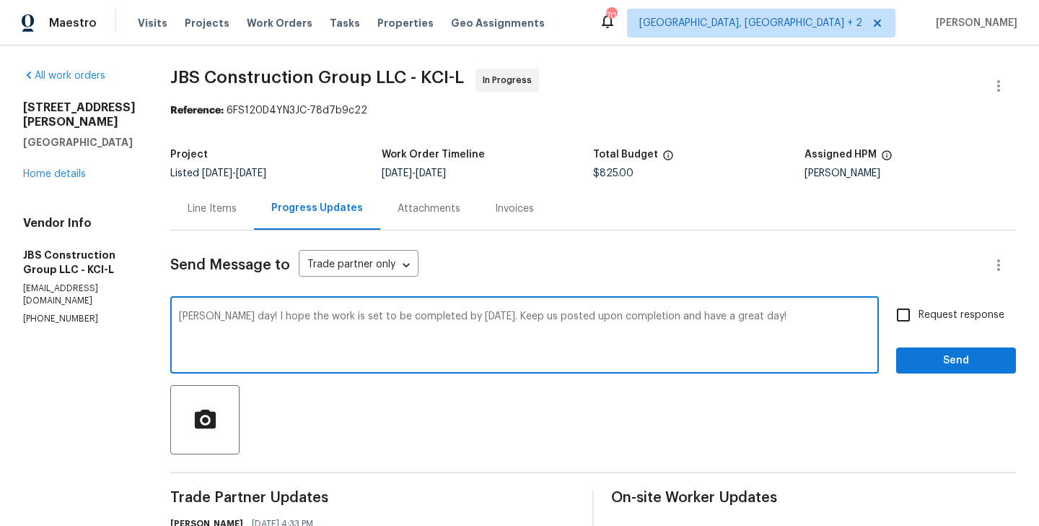
type textarea "Kevin Good day! I hope the work is set to be completed by tomorrow 9/19. Keep u…"
click at [921, 323] on label "Request response" at bounding box center [947, 315] width 116 height 30
click at [919, 323] on input "Request response" at bounding box center [904, 315] width 30 height 30
checkbox input "true"
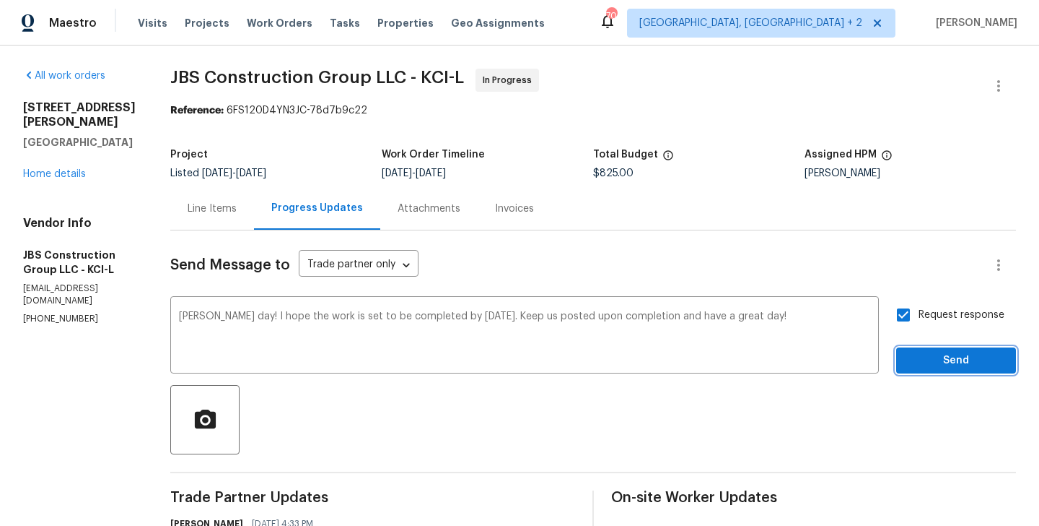
click at [923, 367] on span "Send" at bounding box center [956, 361] width 97 height 18
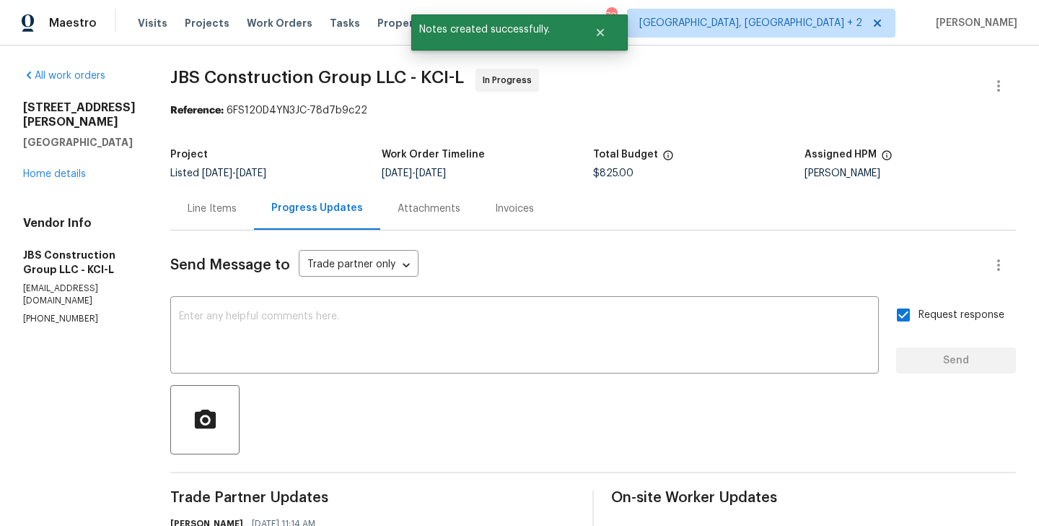
copy p "(615) 519-9339"
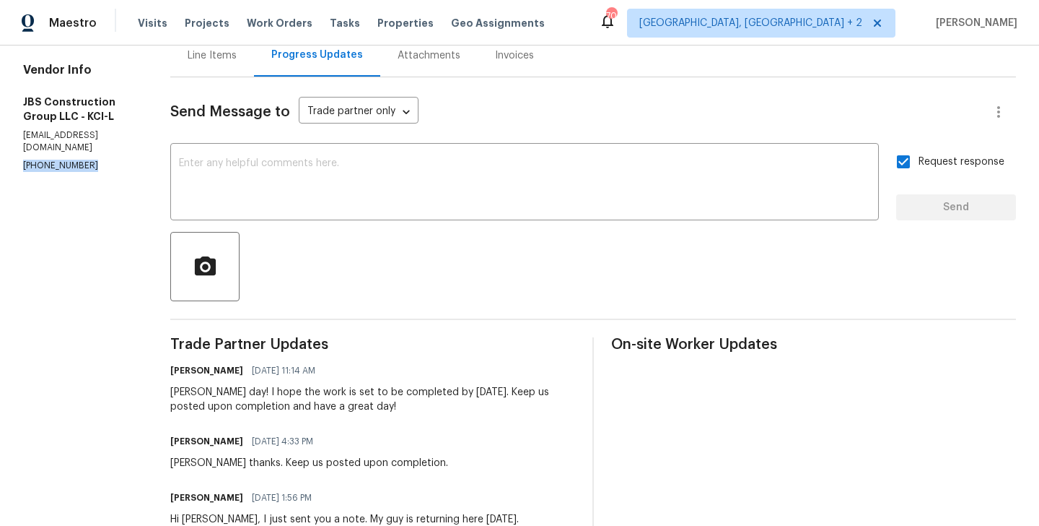
scroll to position [154, 0]
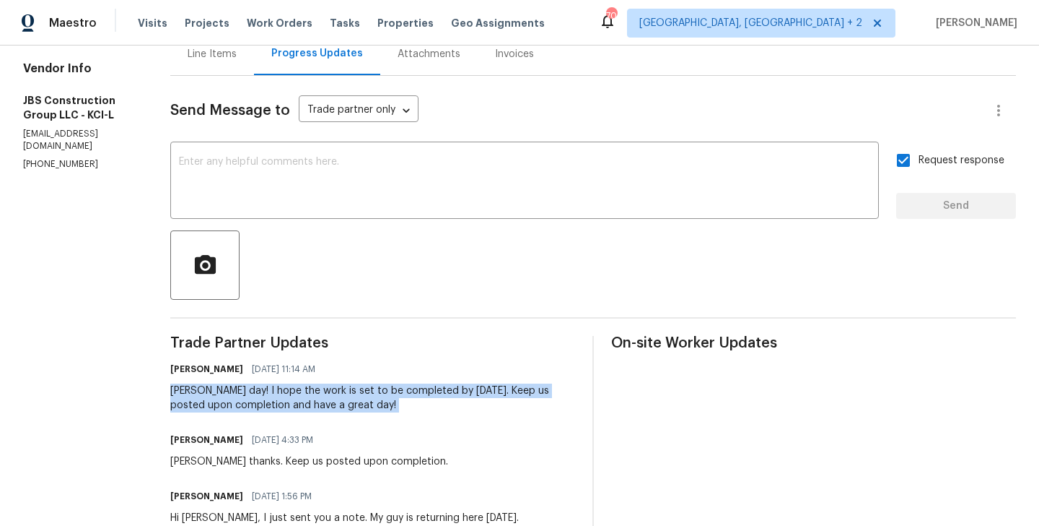
copy div "Kevin Good day! I hope the work is set to be completed by tomorrow 9/19. Keep u…"
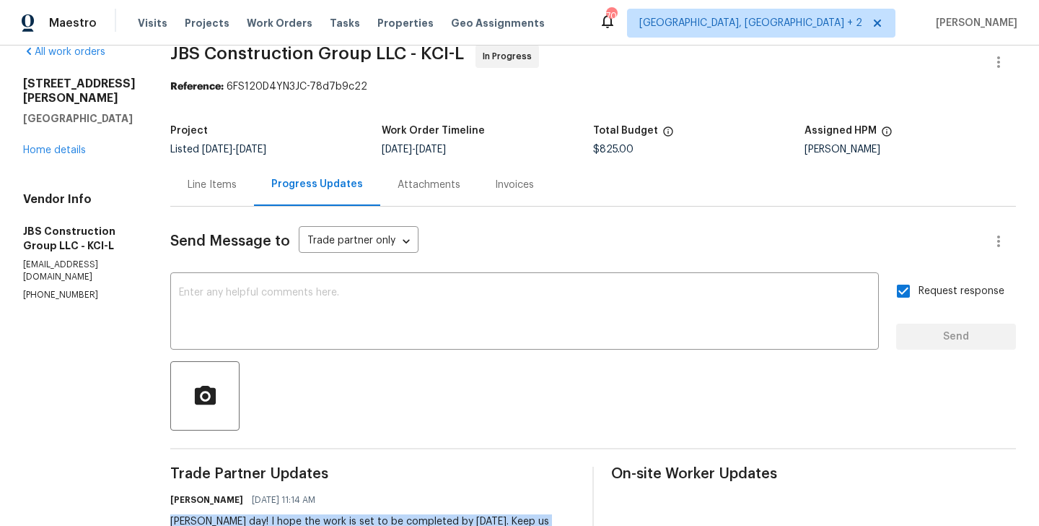
scroll to position [0, 0]
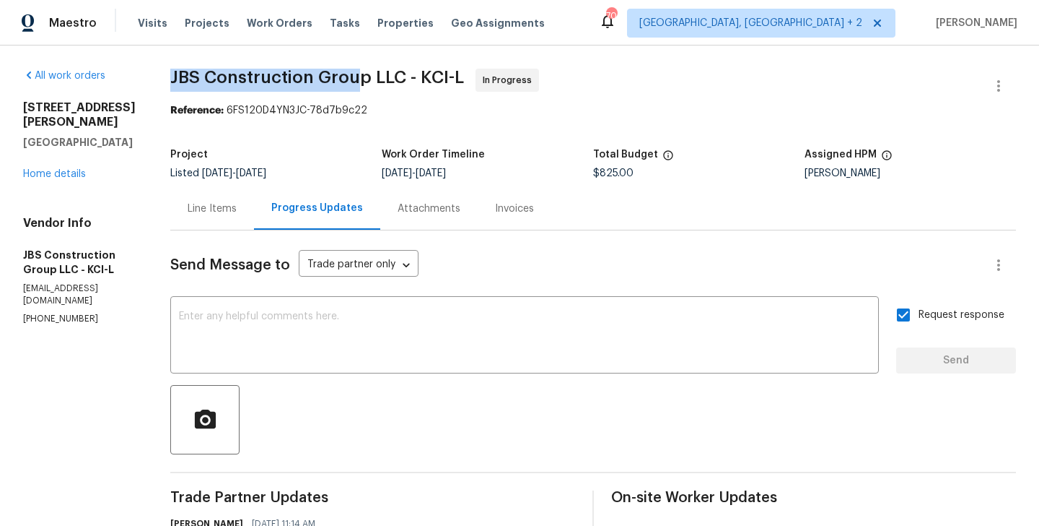
drag, startPoint x: 214, startPoint y: 80, endPoint x: 406, endPoint y: 82, distance: 192.8
click at [406, 82] on span "JBS Construction Group LLC - KCI-L" at bounding box center [317, 77] width 294 height 17
drag, startPoint x: 413, startPoint y: 82, endPoint x: 210, endPoint y: 78, distance: 202.9
copy span "JBS Construction Group"
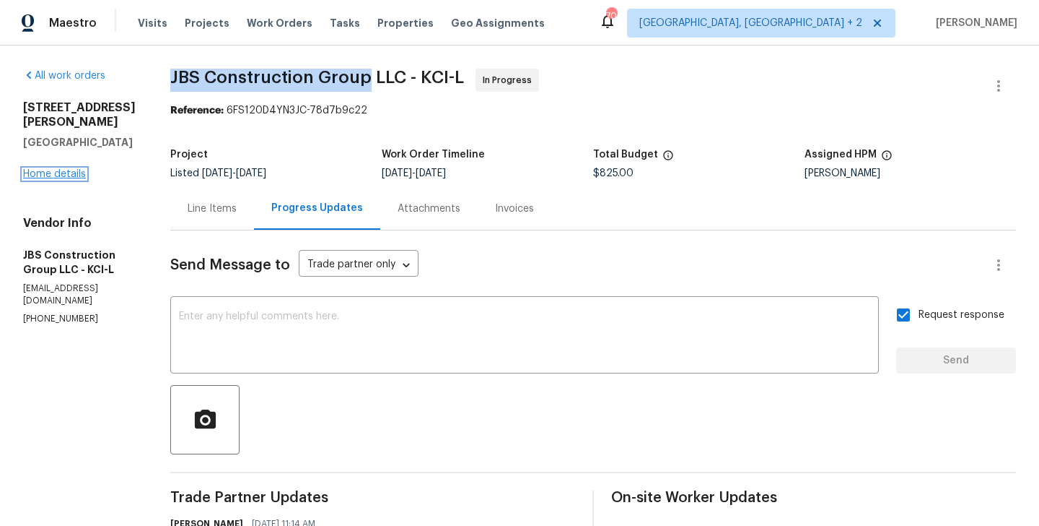
click at [74, 169] on link "Home details" at bounding box center [54, 174] width 63 height 10
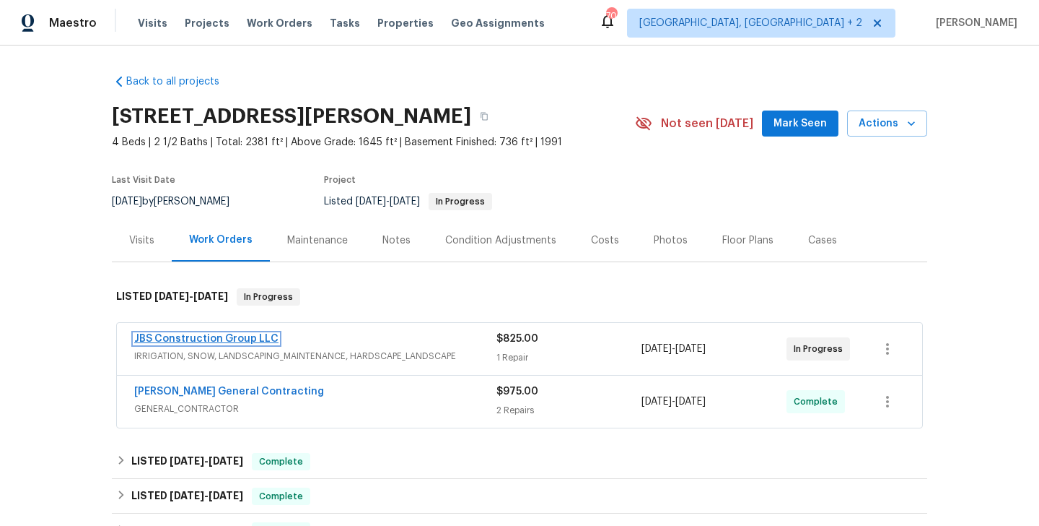
click at [249, 334] on link "JBS Construction Group LLC" at bounding box center [206, 339] width 144 height 10
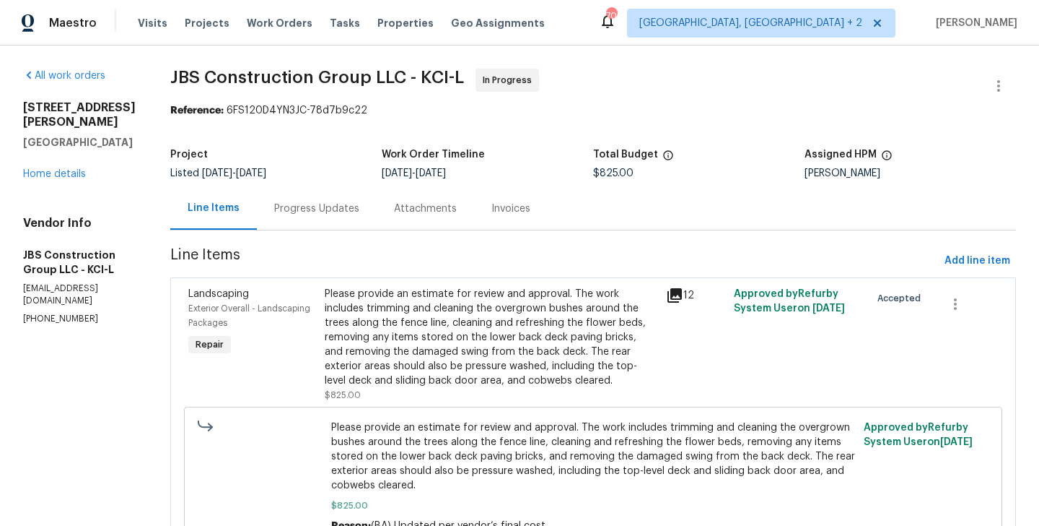
click at [331, 214] on div "Progress Updates" at bounding box center [316, 208] width 85 height 14
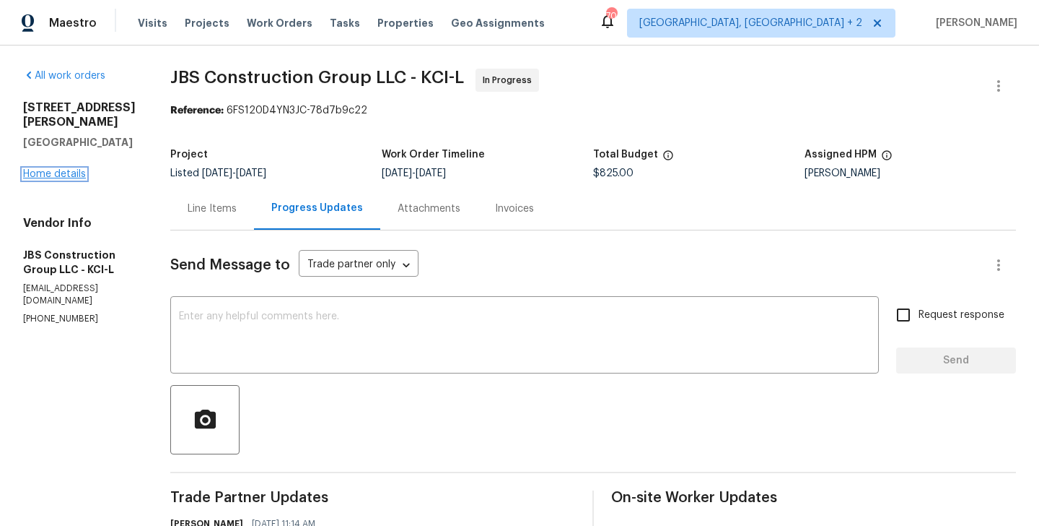
click at [38, 169] on link "Home details" at bounding box center [54, 174] width 63 height 10
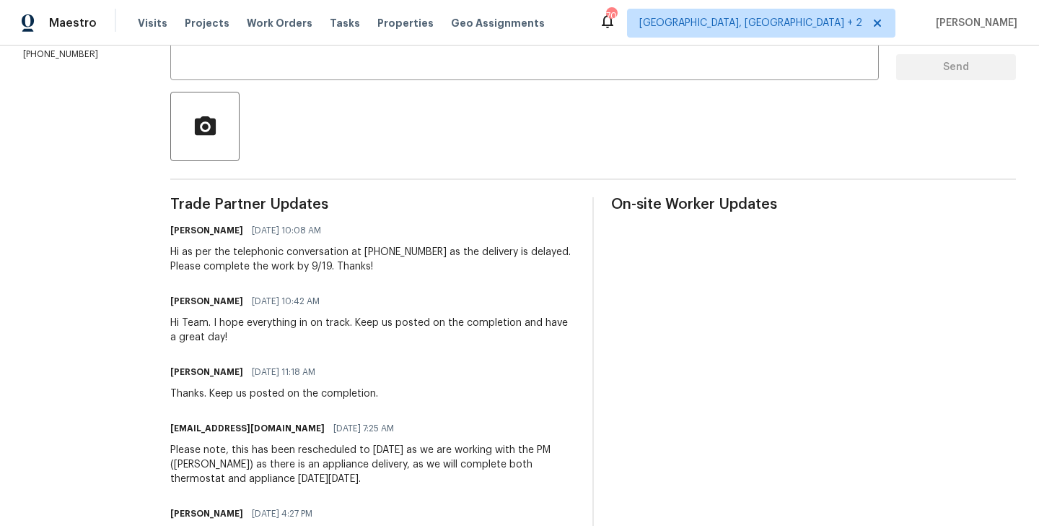
scroll to position [108, 0]
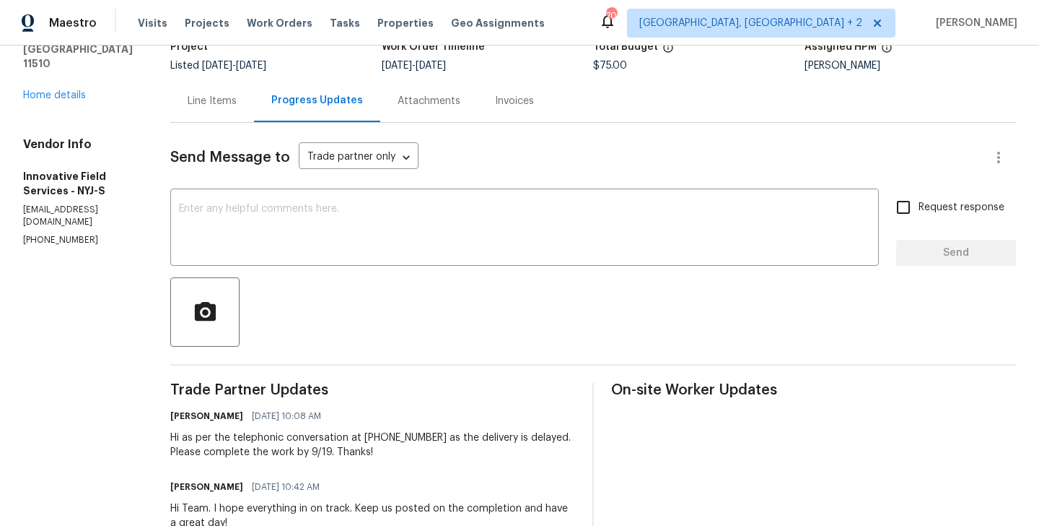
copy p "[PHONE_NUMBER]"
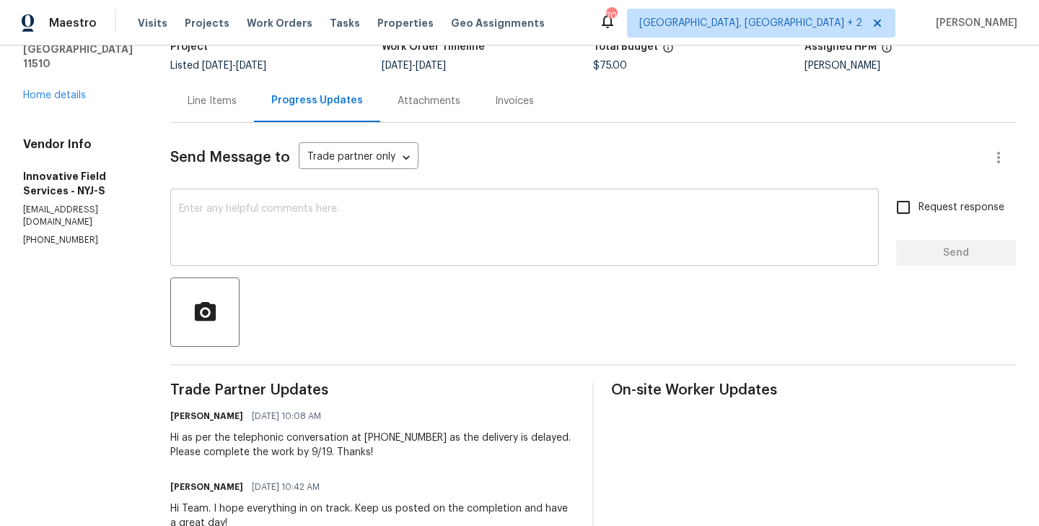
click at [370, 260] on div "x ​" at bounding box center [524, 229] width 709 height 74
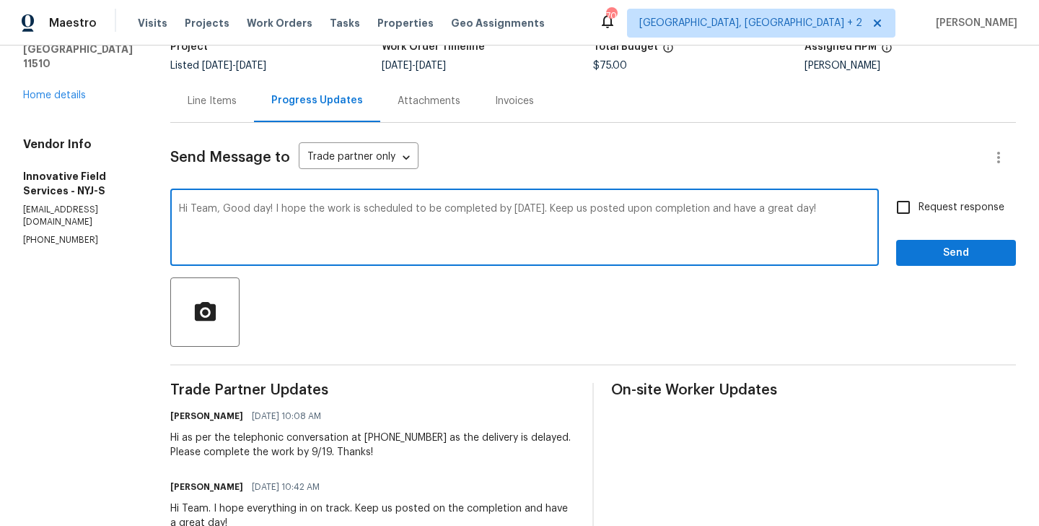
type textarea "Hi Team, Good day! I hope the work is scheduled to be completed by [DATE]. Keep…"
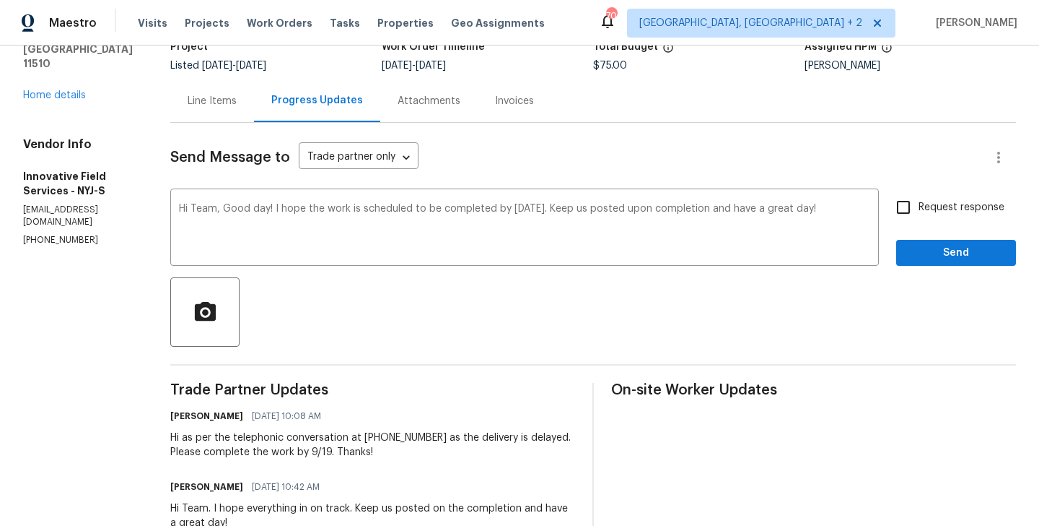
click at [927, 223] on div "Request response Send" at bounding box center [957, 229] width 120 height 74
click at [918, 212] on input "Request response" at bounding box center [904, 207] width 30 height 30
checkbox input "true"
click at [918, 257] on span "Send" at bounding box center [956, 253] width 97 height 18
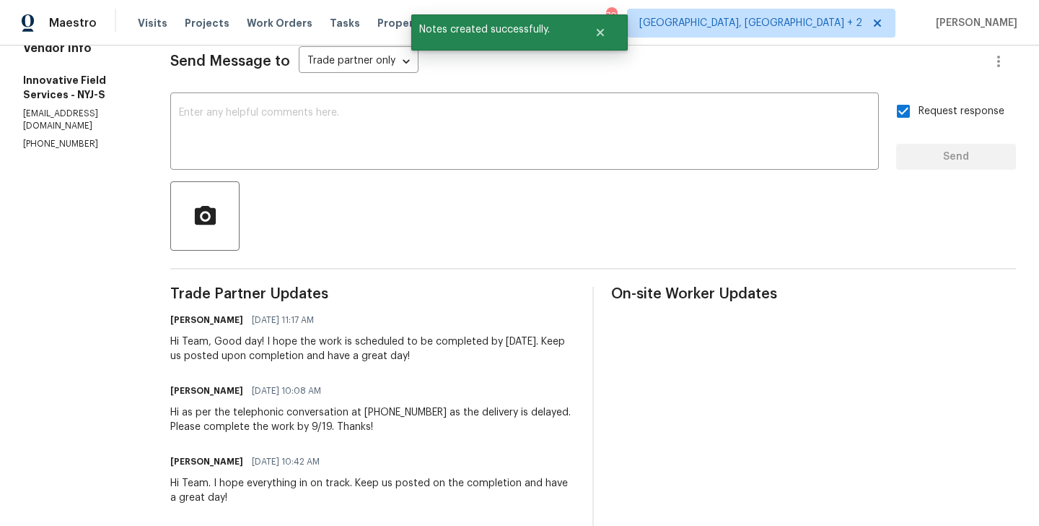
scroll to position [0, 0]
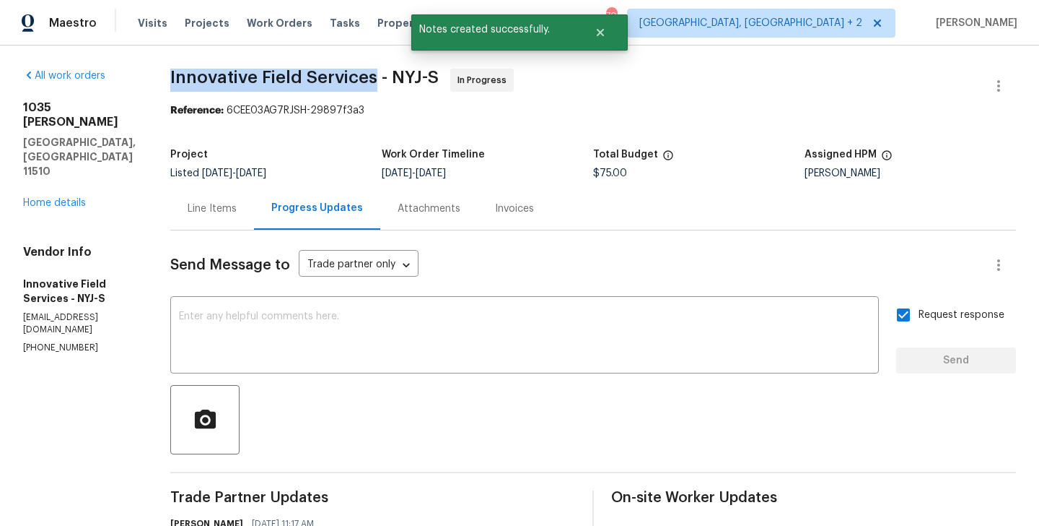
drag, startPoint x: 163, startPoint y: 81, endPoint x: 369, endPoint y: 82, distance: 205.7
copy span "Innovative Field Services"
click at [76, 198] on link "Home details" at bounding box center [54, 203] width 63 height 10
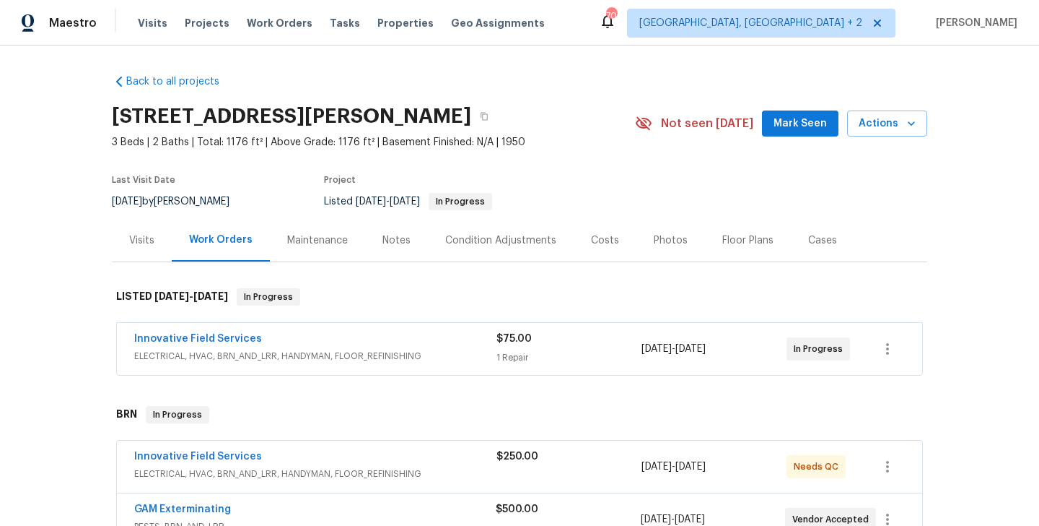
click at [301, 339] on div "Innovative Field Services" at bounding box center [315, 339] width 362 height 17
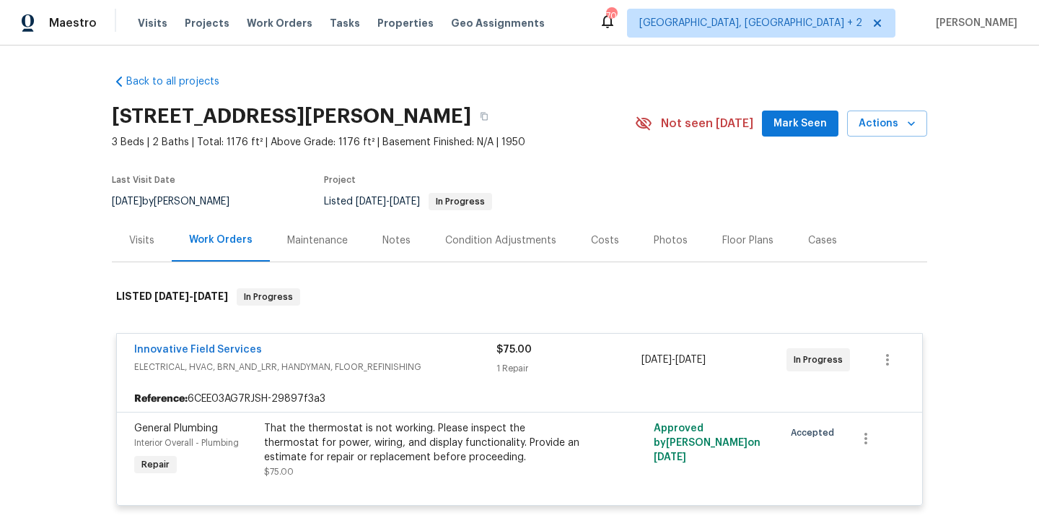
click at [301, 339] on div "Innovative Field Services ELECTRICAL, HVAC, BRN_AND_LRR, HANDYMAN, FLOOR_REFINI…" at bounding box center [520, 360] width 806 height 52
click at [349, 329] on div "Innovative Field Services ELECTRICAL, HVAC, BRN_AND_LRR, HANDYMAN, FLOOR_REFINI…" at bounding box center [519, 419] width 807 height 193
click at [337, 344] on div "Innovative Field Services" at bounding box center [315, 350] width 362 height 17
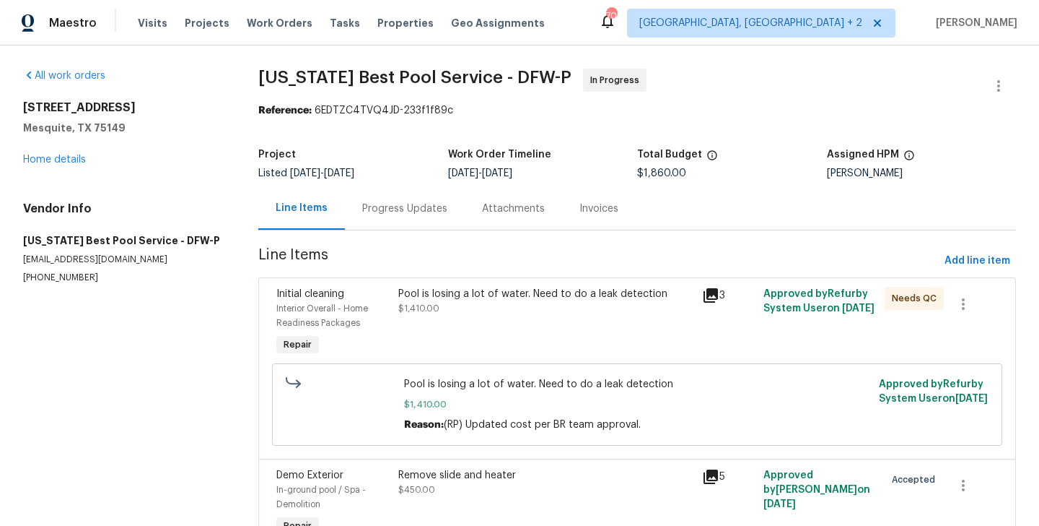
click at [396, 201] on div "Progress Updates" at bounding box center [404, 208] width 85 height 14
click at [56, 162] on link "Home details" at bounding box center [54, 159] width 63 height 10
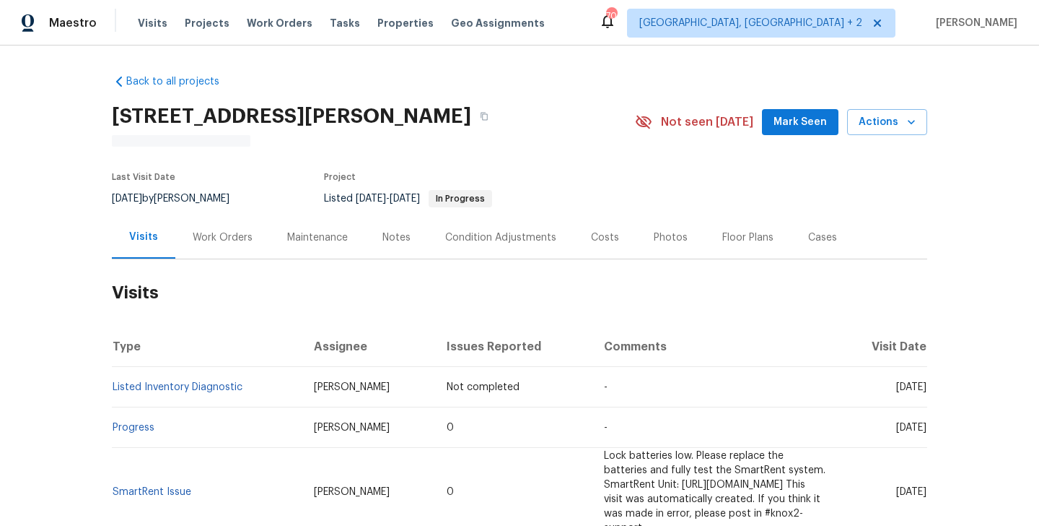
click at [248, 232] on div "Work Orders" at bounding box center [223, 237] width 60 height 14
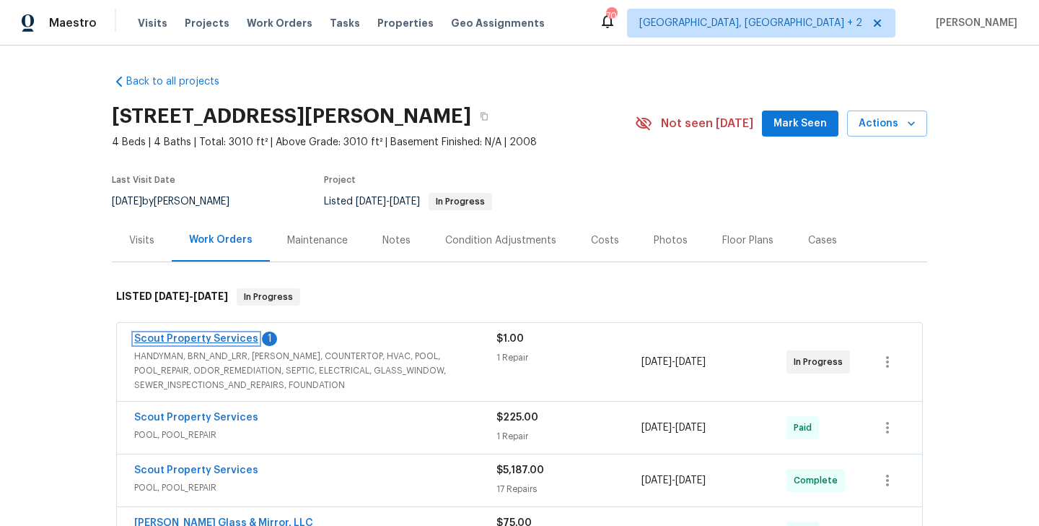
click at [242, 336] on link "Scout Property Services" at bounding box center [196, 339] width 124 height 10
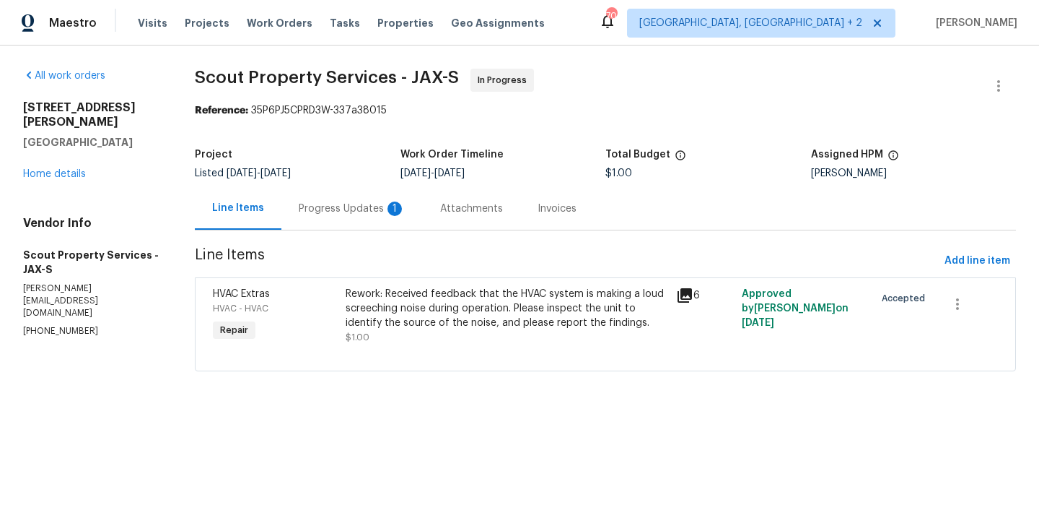
click at [355, 207] on div "Progress Updates 1" at bounding box center [352, 208] width 107 height 14
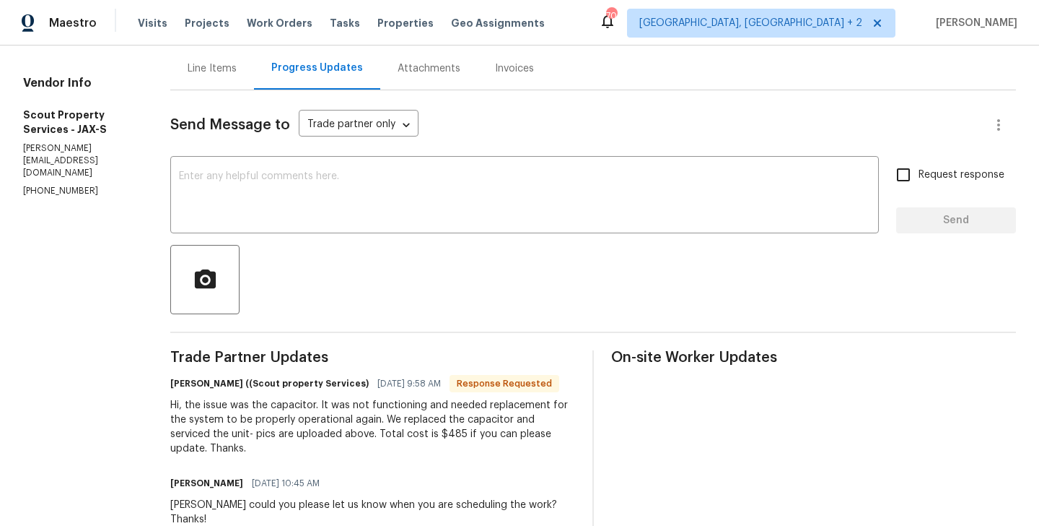
scroll to position [162, 0]
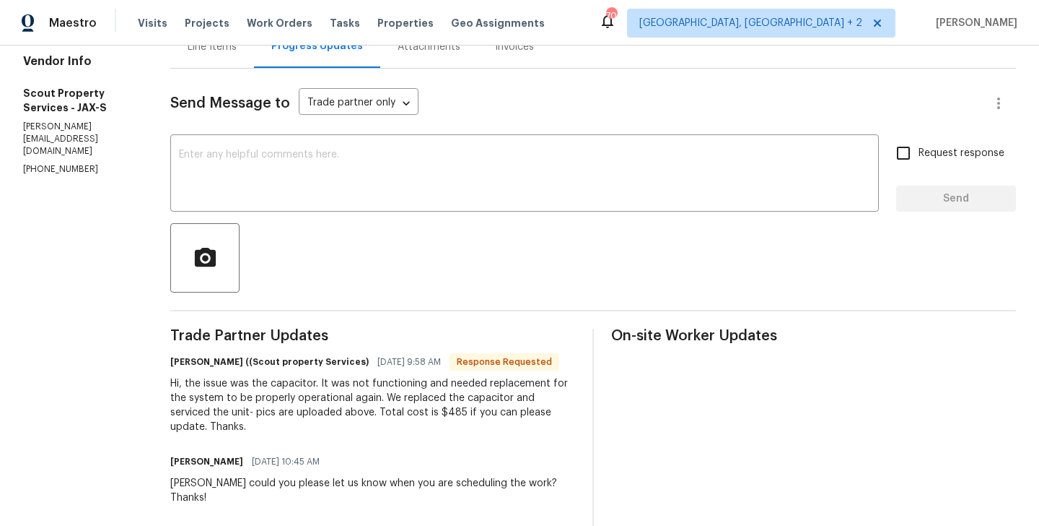
click at [174, 357] on h6 "Trevor Lucas ((Scout property Services)" at bounding box center [269, 361] width 199 height 14
copy h6 "Trevor"
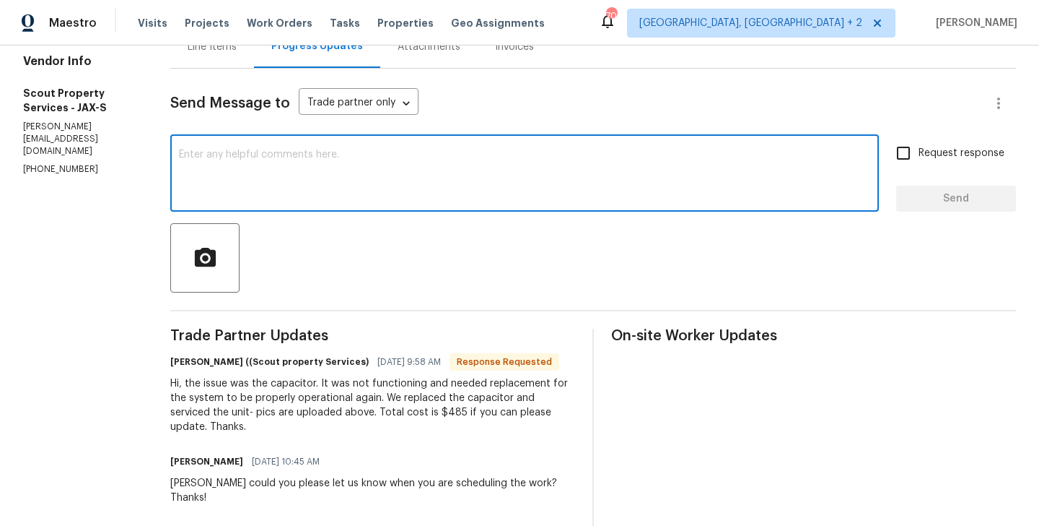
click at [236, 193] on textarea at bounding box center [525, 174] width 692 height 51
paste textarea "Trevor"
type textarea "Trevor I will circle back to you."
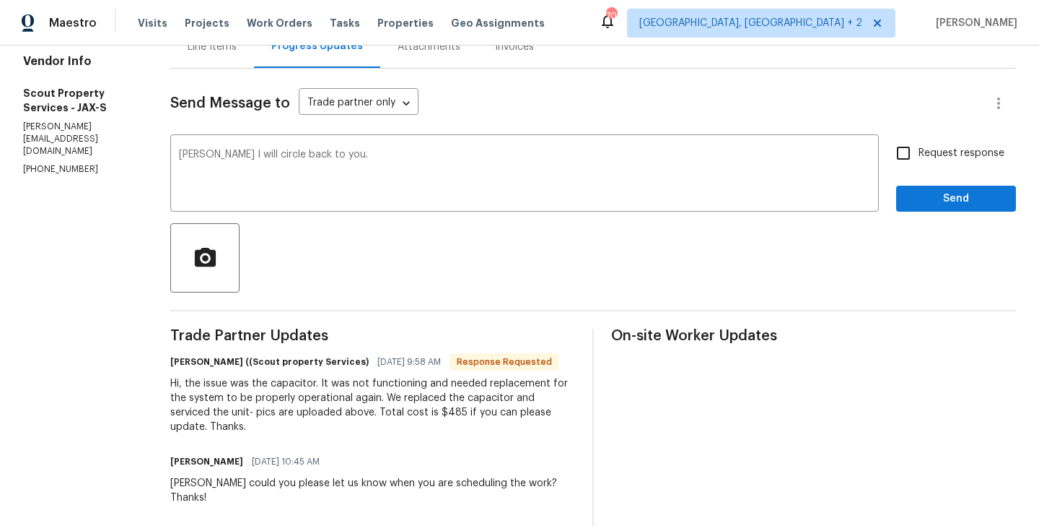
click at [951, 167] on label "Request response" at bounding box center [947, 153] width 116 height 30
click at [919, 167] on input "Request response" at bounding box center [904, 153] width 30 height 30
checkbox input "true"
click at [943, 206] on span "Send" at bounding box center [956, 199] width 97 height 18
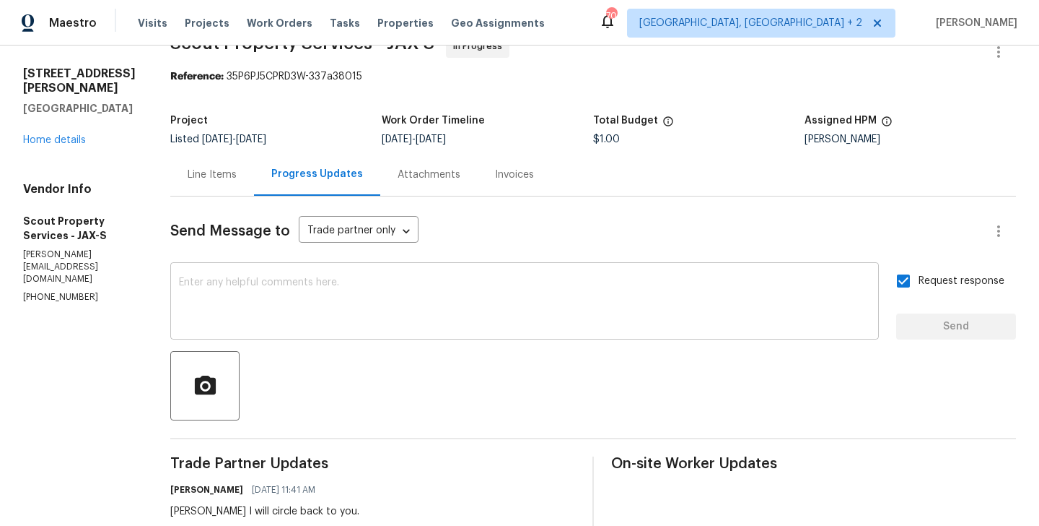
scroll to position [0, 0]
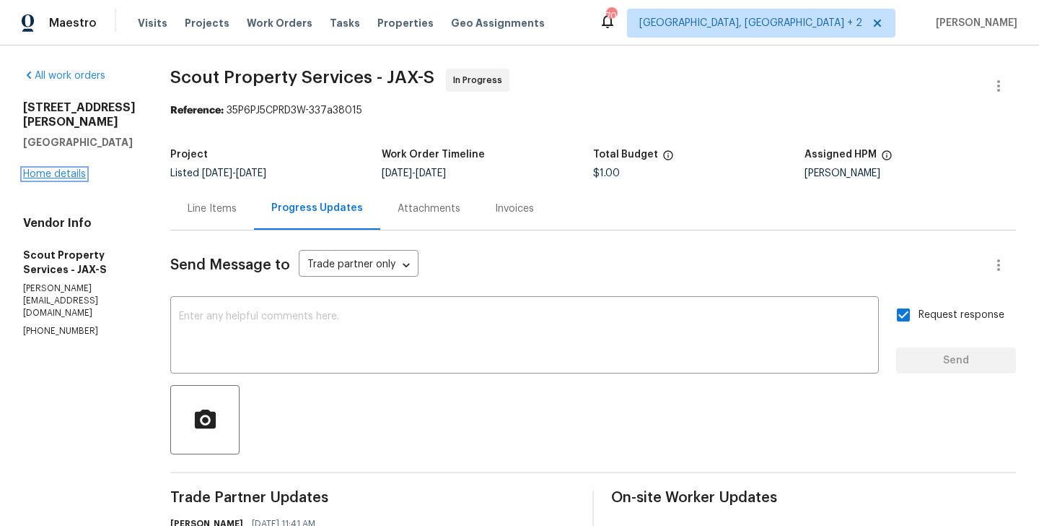
click at [65, 179] on link "Home details" at bounding box center [54, 174] width 63 height 10
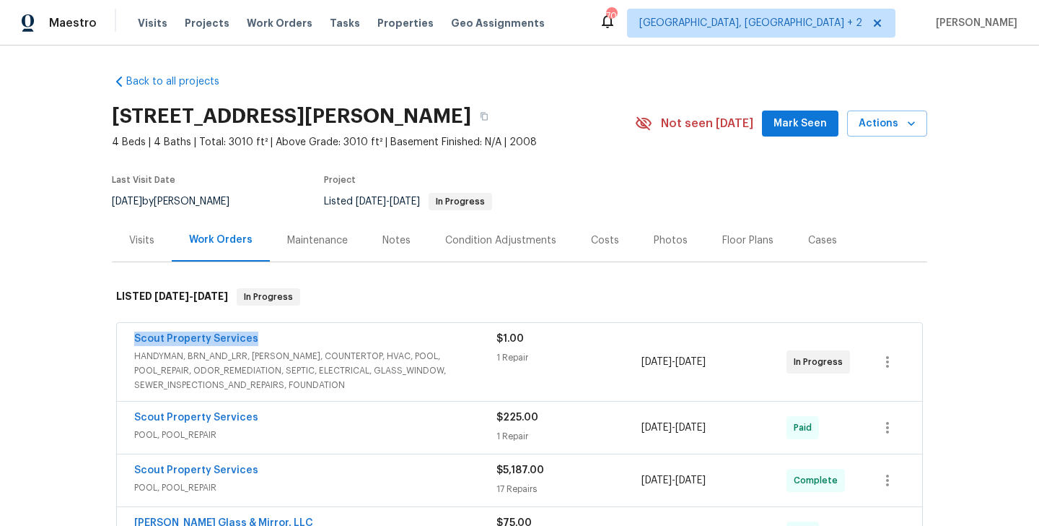
drag, startPoint x: 262, startPoint y: 336, endPoint x: 116, endPoint y: 339, distance: 145.8
click at [117, 339] on div "Scout Property Services HANDYMAN, BRN_AND_LRR, WELLS, COUNTERTOP, HVAC, POOL, P…" at bounding box center [520, 362] width 806 height 78
copy link "Scout Property Services"
click at [178, 341] on link "Scout Property Services" at bounding box center [196, 339] width 124 height 10
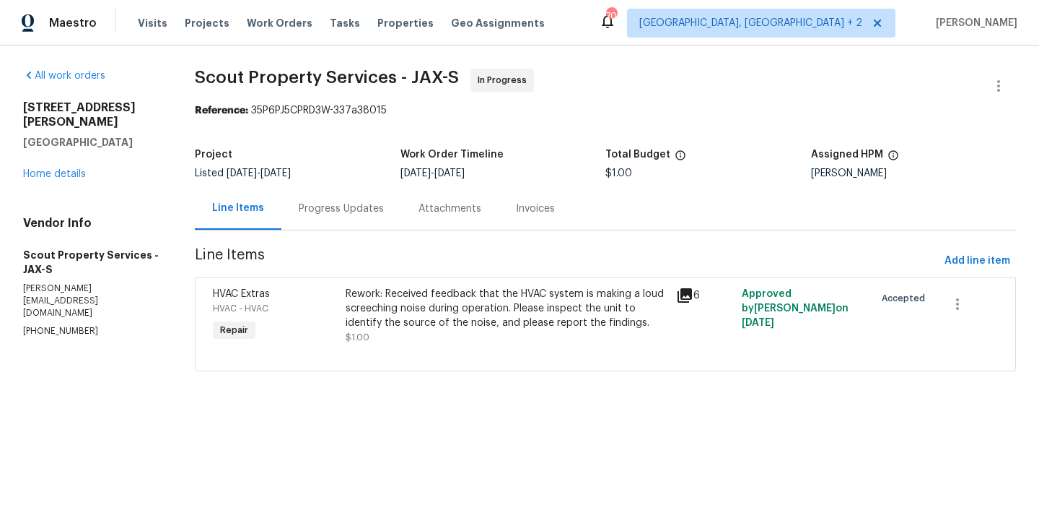
click at [415, 281] on div "HVAC Extras HVAC - HVAC Repair Rework: Received feedback that the HVAC system i…" at bounding box center [605, 324] width 821 height 94
click at [412, 300] on div "Rework: Received feedback that the HVAC system is making a loud screeching nois…" at bounding box center [507, 308] width 322 height 43
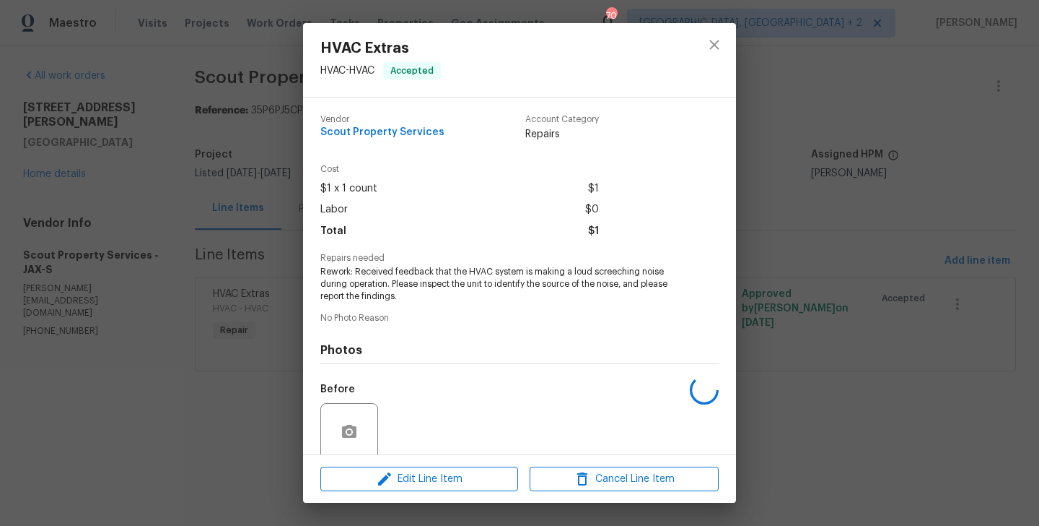
click at [399, 279] on span "Rework: Received feedback that the HVAC system is making a loud screeching nois…" at bounding box center [500, 284] width 359 height 36
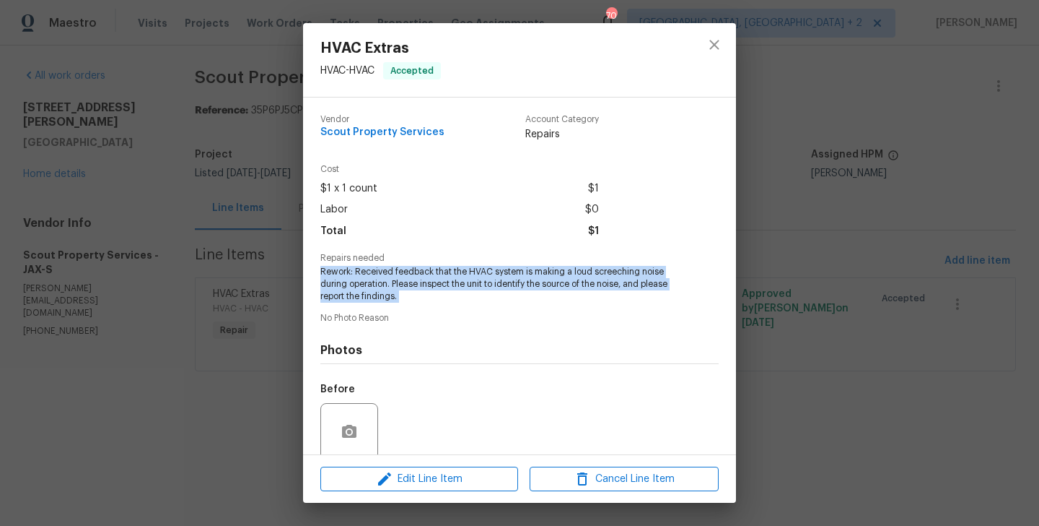
click at [399, 279] on span "Rework: Received feedback that the HVAC system is making a loud screeching nois…" at bounding box center [500, 284] width 359 height 36
copy span "Rework: Received feedback that the HVAC system is making a loud screeching nois…"
click at [197, 305] on div "HVAC Extras HVAC - HVAC Accepted Vendor Scout Property Services Account Categor…" at bounding box center [519, 263] width 1039 height 526
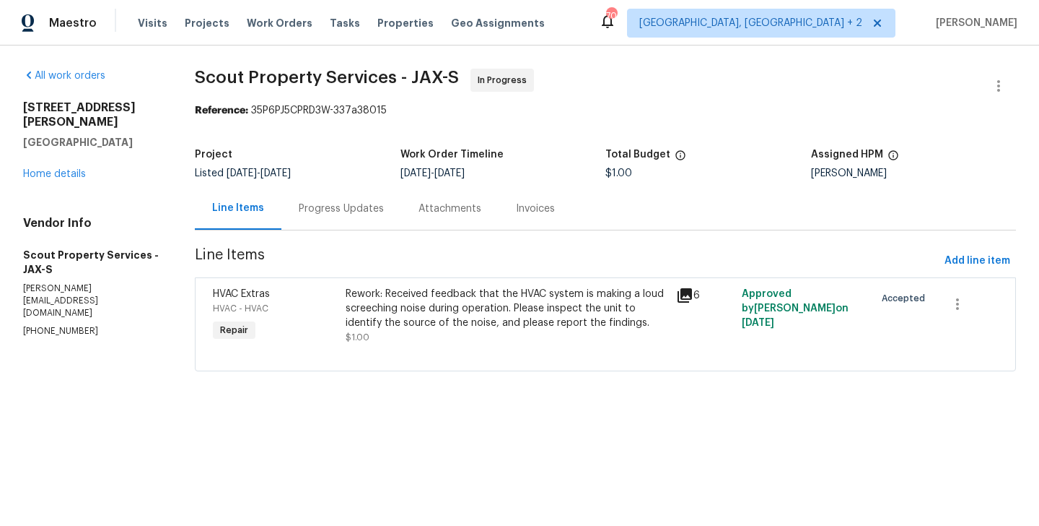
click at [359, 200] on div "Progress Updates" at bounding box center [342, 208] width 120 height 43
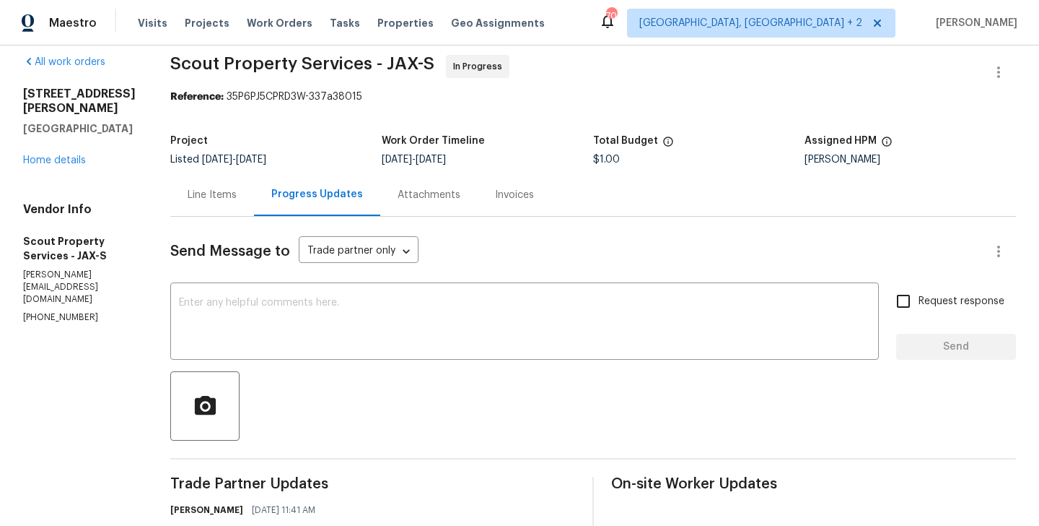
scroll to position [274, 0]
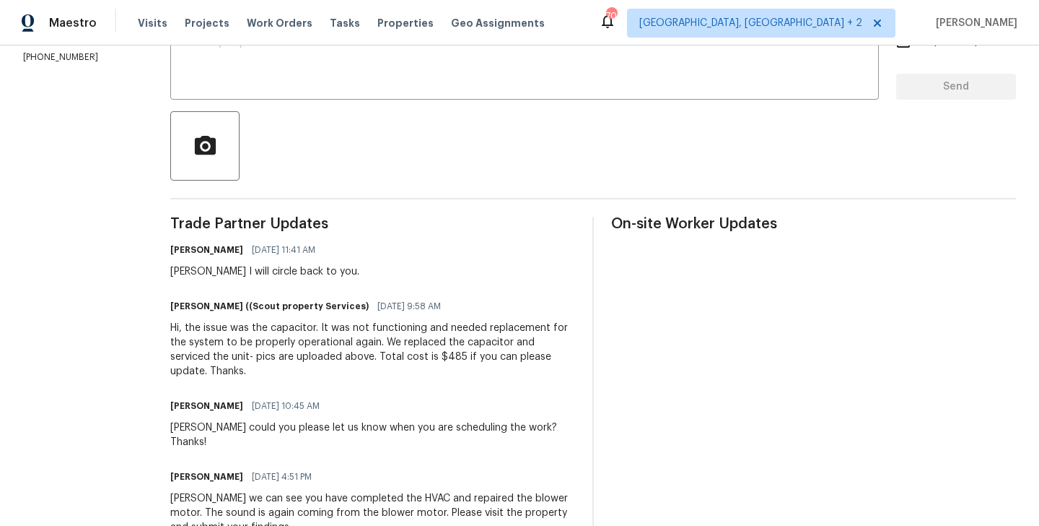
click at [293, 341] on div "Hi, the issue was the capacitor. It was not functioning and needed replacement …" at bounding box center [372, 350] width 405 height 58
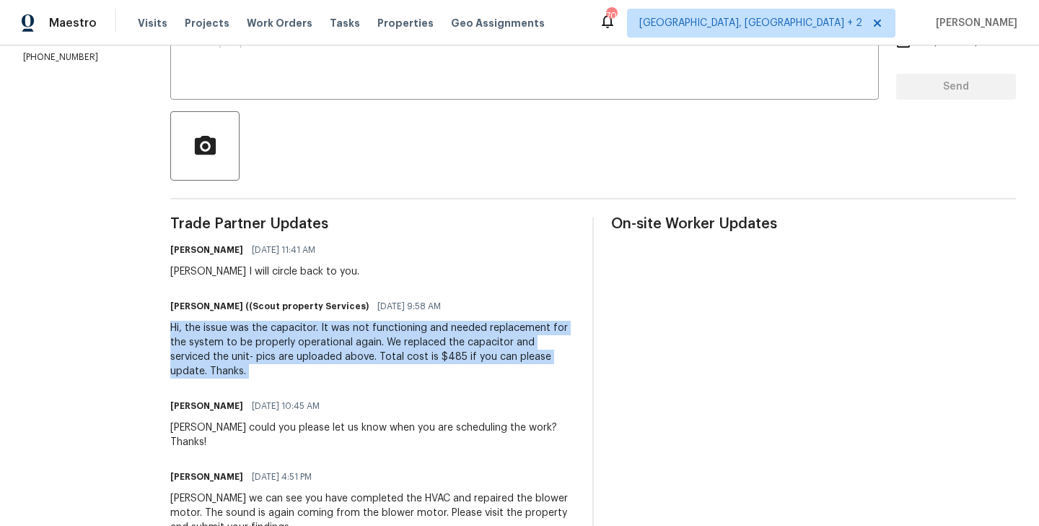
click at [293, 341] on div "Hi, the issue was the capacitor. It was not functioning and needed replacement …" at bounding box center [372, 350] width 405 height 58
copy div "Hi, the issue was the capacitor. It was not functioning and needed replacement …"
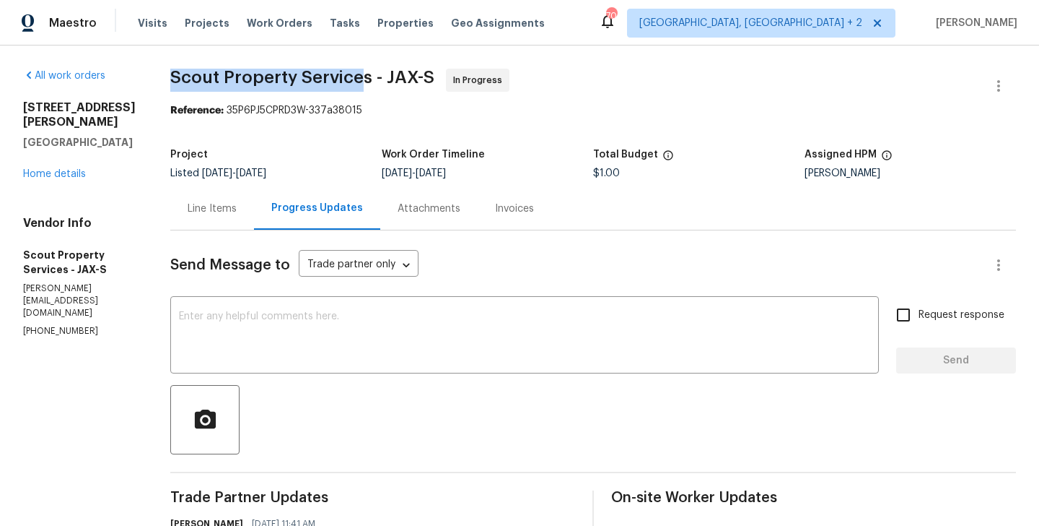
drag, startPoint x: 162, startPoint y: 77, endPoint x: 356, endPoint y: 79, distance: 193.5
click at [356, 79] on span "Scout Property Services - JAX-S" at bounding box center [302, 77] width 264 height 17
drag, startPoint x: 362, startPoint y: 79, endPoint x: 165, endPoint y: 82, distance: 197.1
click at [170, 82] on span "Scout Property Services - JAX-S" at bounding box center [302, 77] width 264 height 17
copy span "Scout Property Services"
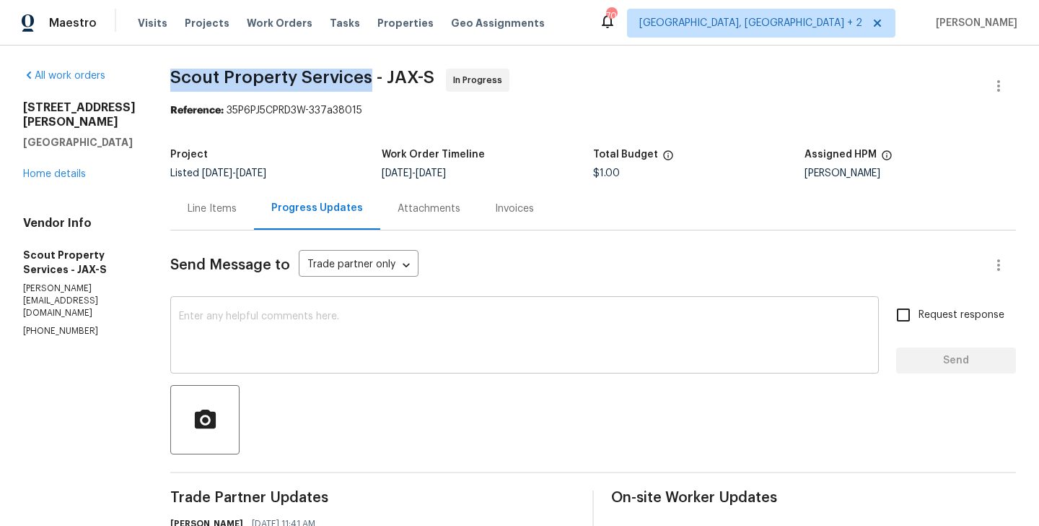
scroll to position [368, 0]
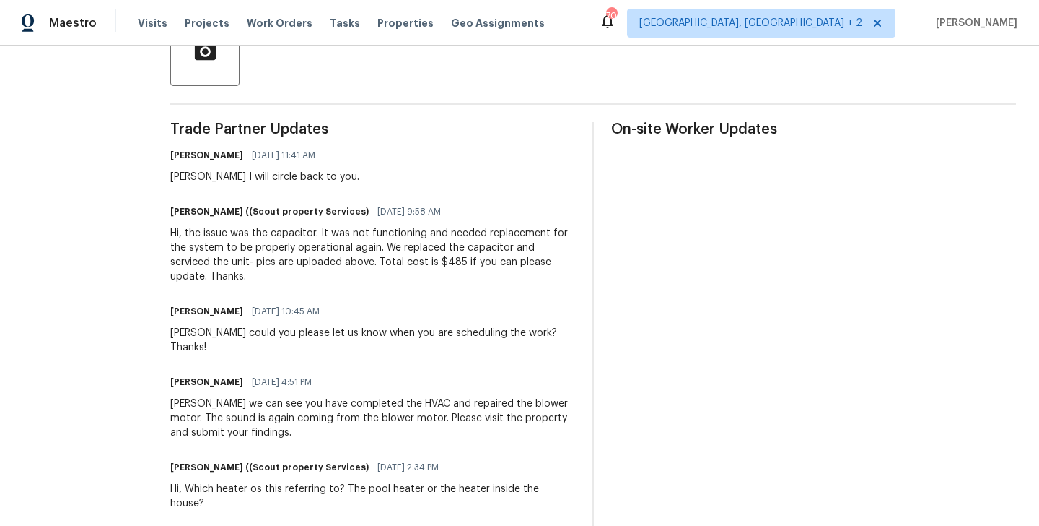
click at [255, 244] on div "Hi, the issue was the capacitor. It was not functioning and needed replacement …" at bounding box center [372, 255] width 405 height 58
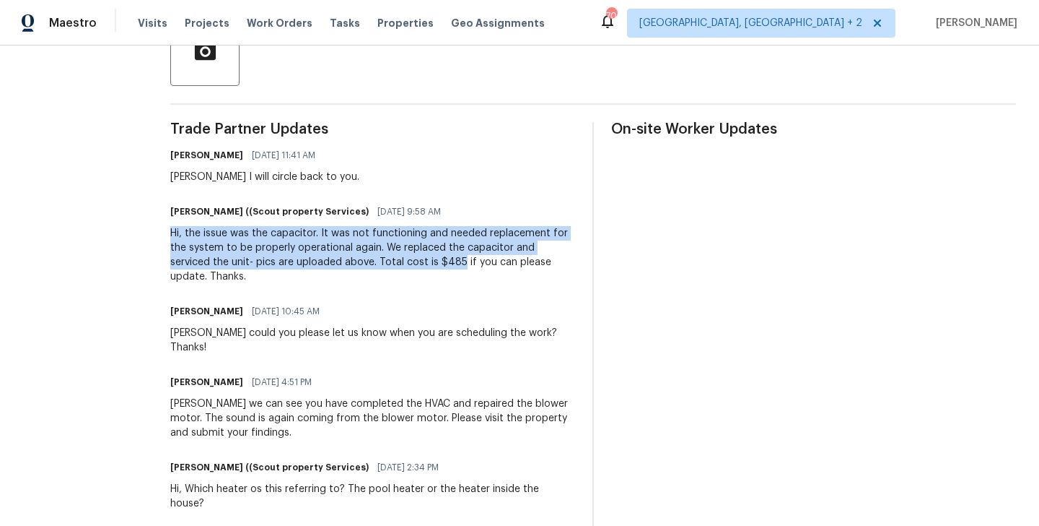
drag, startPoint x: 391, startPoint y: 261, endPoint x: 160, endPoint y: 233, distance: 231.9
click at [160, 233] on div "All work orders 32436 Fern Parke Way Fernandina Beach, FL 32034 Home details Ve…" at bounding box center [519, 228] width 1039 height 1102
copy div "Hi, the issue was the capacitor. It was not functioning and needed replacement …"
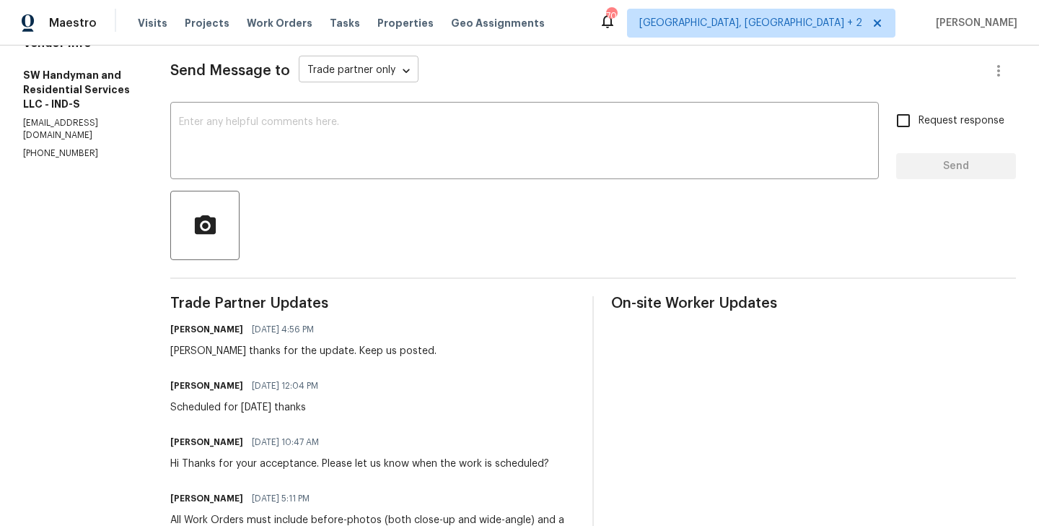
scroll to position [204, 0]
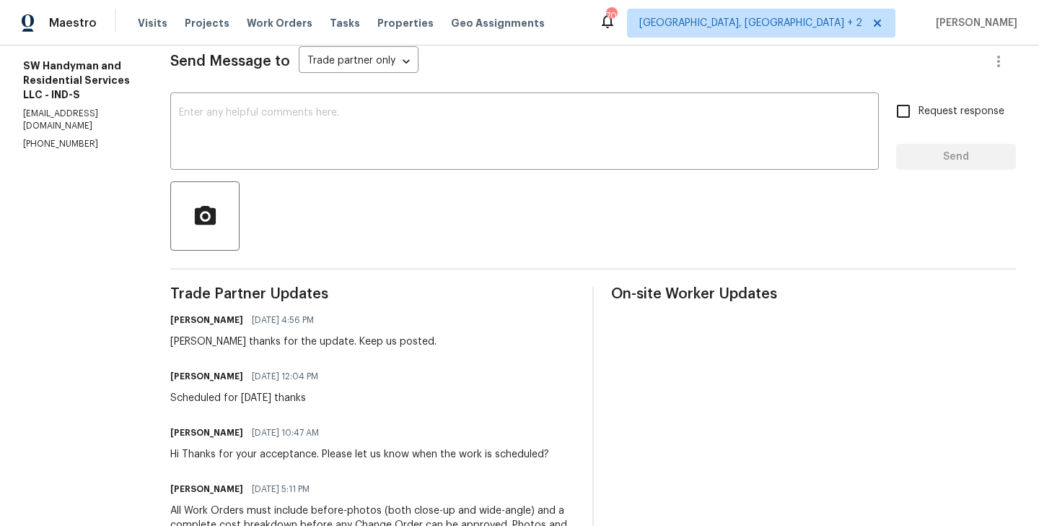
click at [181, 349] on div "Trade Partner Updates Blessida Angeline M [DATE] 4:56 PM [PERSON_NAME] thanks f…" at bounding box center [372, 497] width 405 height 420
click at [178, 342] on div "Lindy thanks for the update. Keep us posted." at bounding box center [303, 341] width 266 height 14
copy div "Lindy"
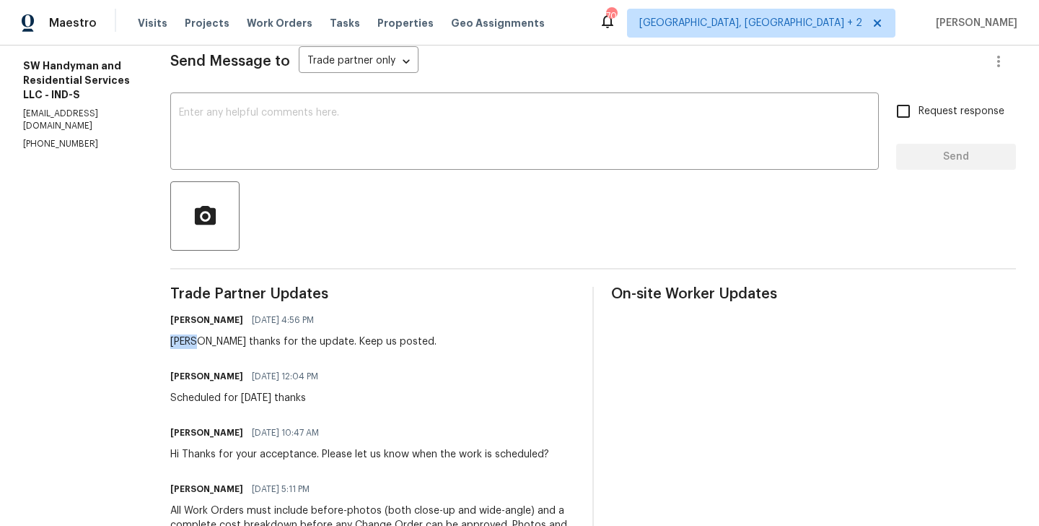
scroll to position [0, 0]
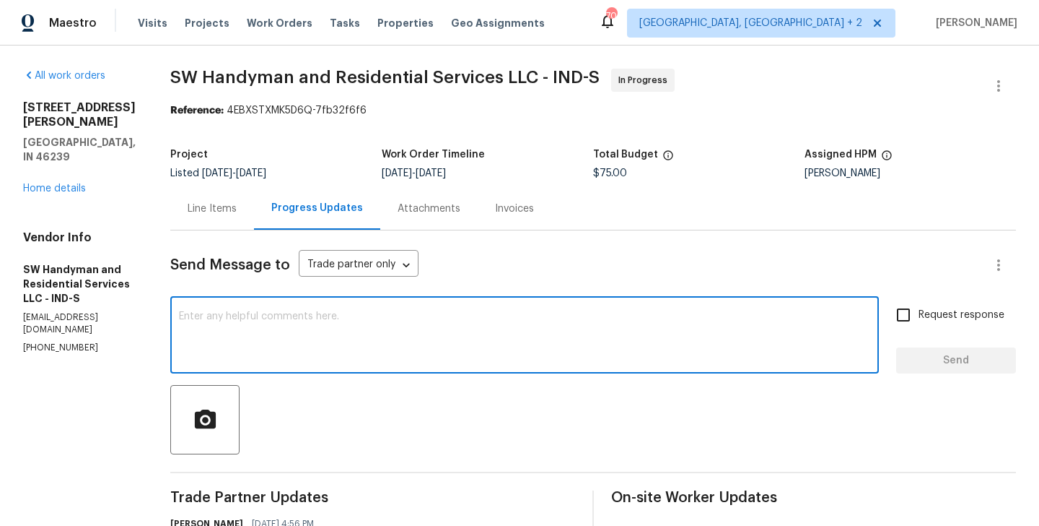
click at [233, 336] on textarea at bounding box center [525, 336] width 692 height 51
paste textarea "Lindy"
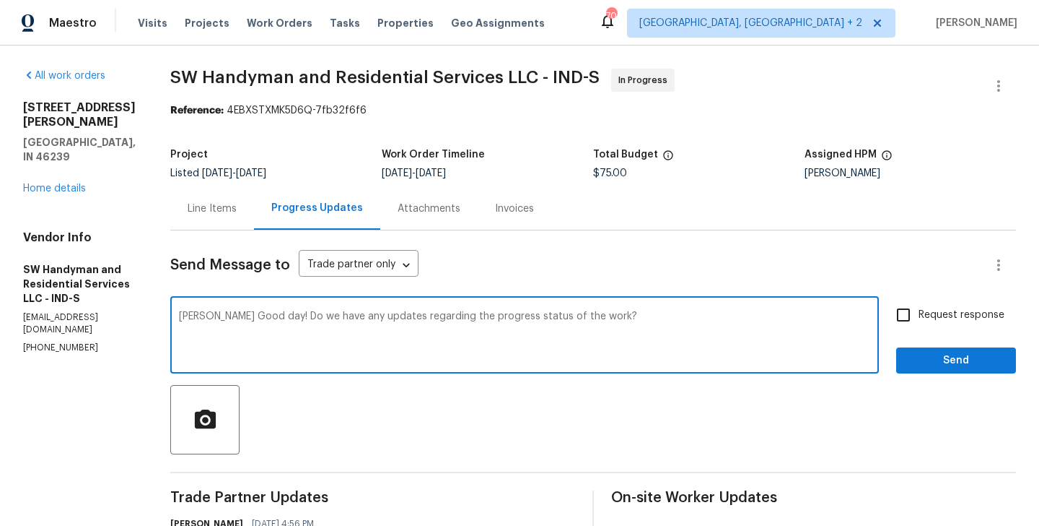
type textarea "Lindy Good day! Do we have any updates regarding the progress status of the wor…"
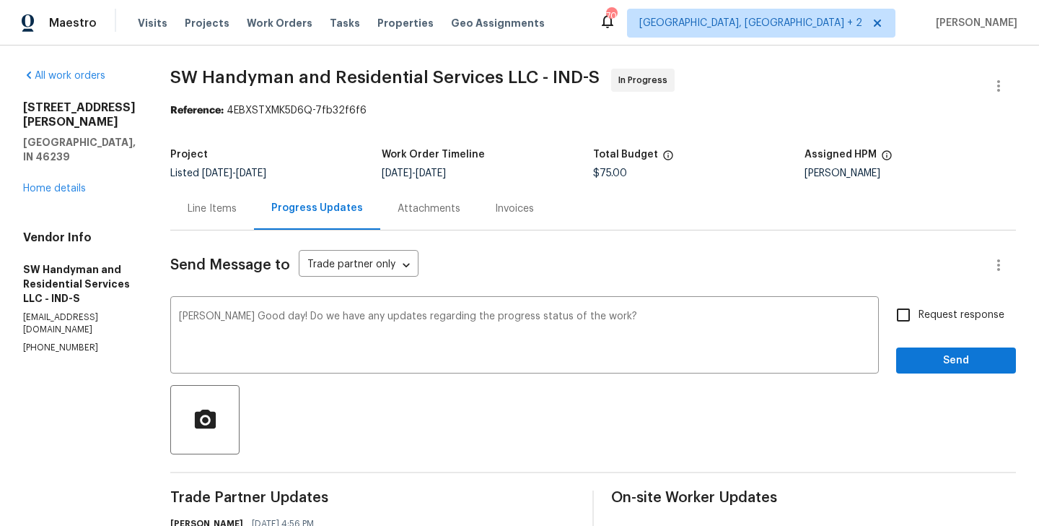
click at [929, 322] on span "Request response" at bounding box center [962, 315] width 86 height 15
click at [919, 322] on input "Request response" at bounding box center [904, 315] width 30 height 30
checkbox input "true"
click at [920, 346] on div "Request response Send" at bounding box center [957, 337] width 120 height 74
click at [920, 352] on span "Send" at bounding box center [956, 361] width 97 height 18
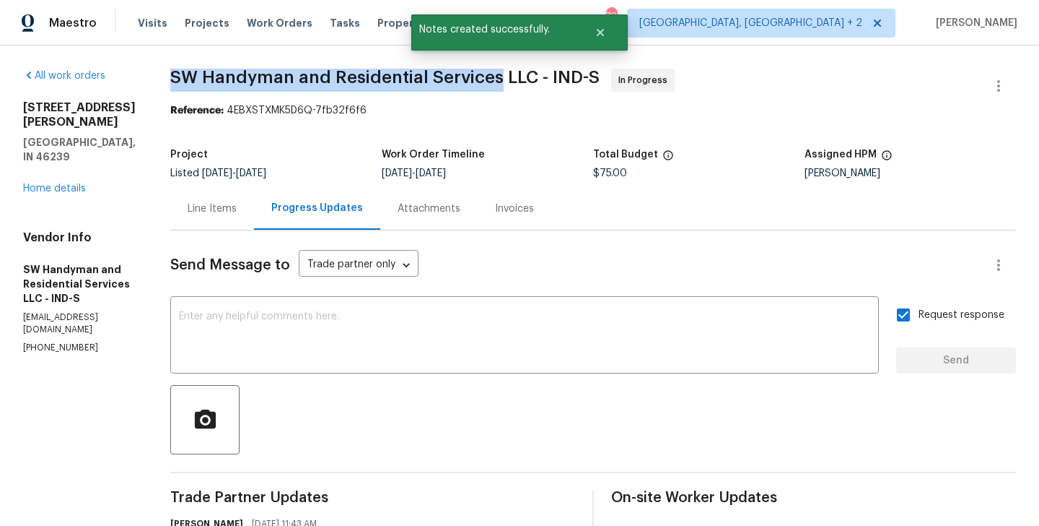
drag, startPoint x: 167, startPoint y: 80, endPoint x: 492, endPoint y: 84, distance: 325.6
click at [492, 84] on div "All work orders 3445 Brandenburg Blvd Indianapolis, IN 46239 Home details Vendo…" at bounding box center [519, 524] width 1039 height 959
copy span "SW Handyman and Residential Services"
click at [69, 183] on link "Home details" at bounding box center [54, 188] width 63 height 10
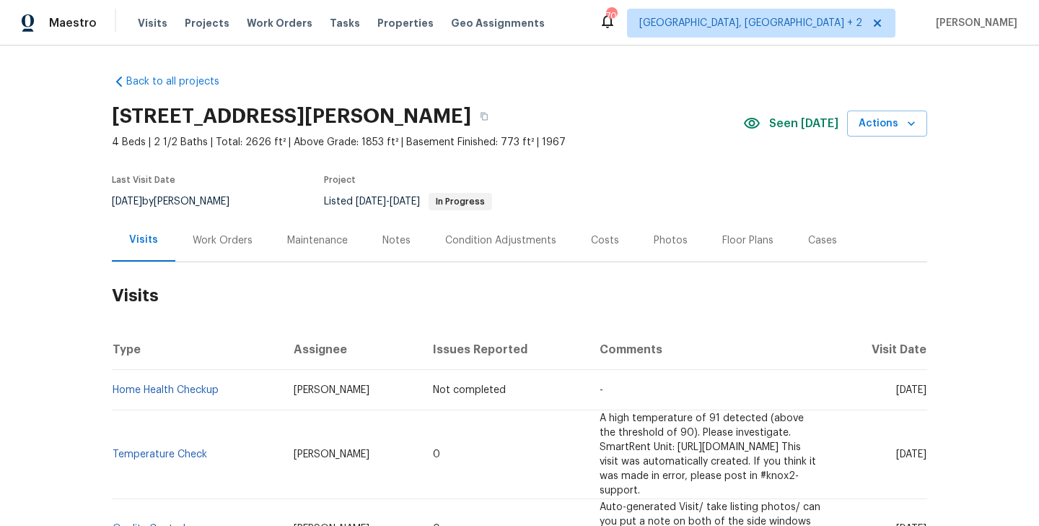
click at [237, 245] on div "Work Orders" at bounding box center [223, 240] width 60 height 14
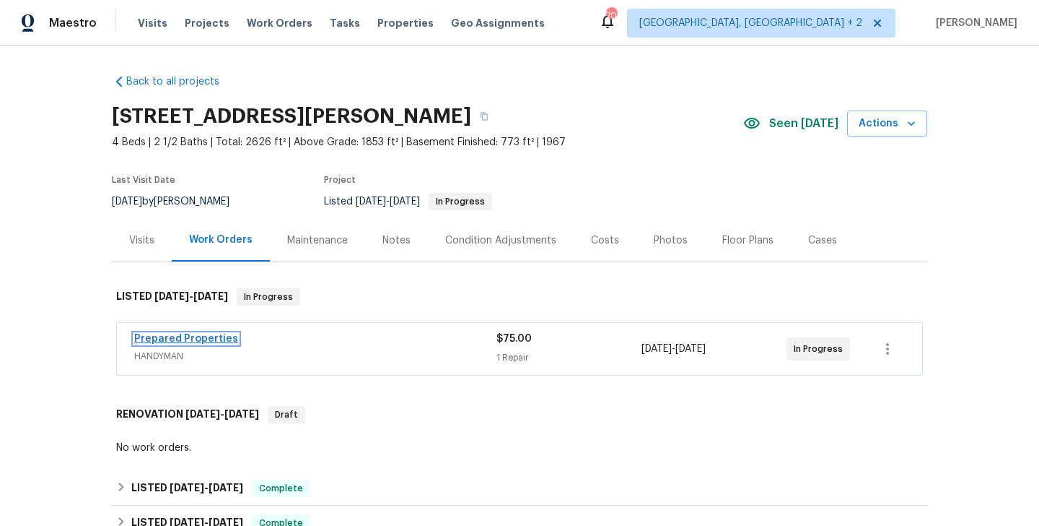
click at [214, 340] on link "Prepared Properties" at bounding box center [186, 339] width 104 height 10
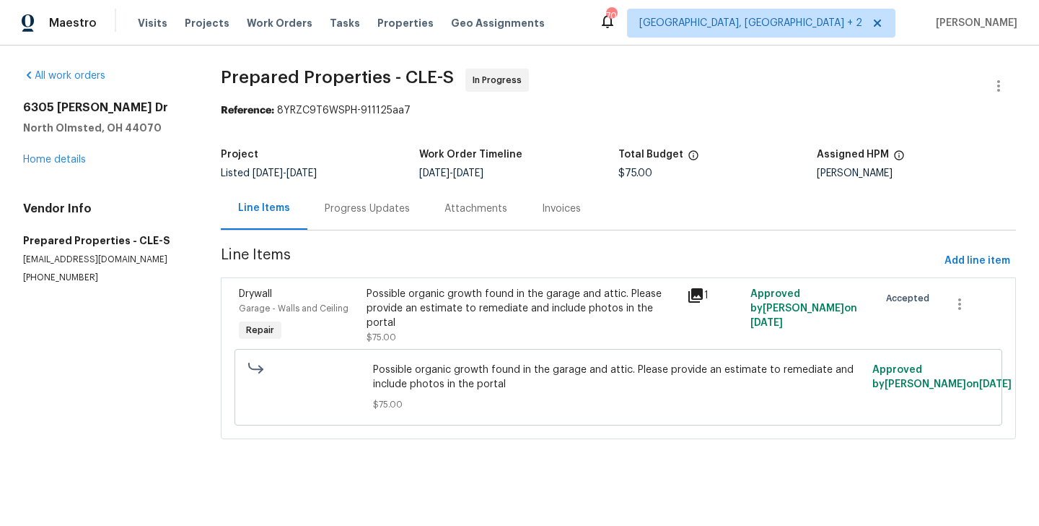
click at [378, 222] on div "Progress Updates" at bounding box center [368, 208] width 120 height 43
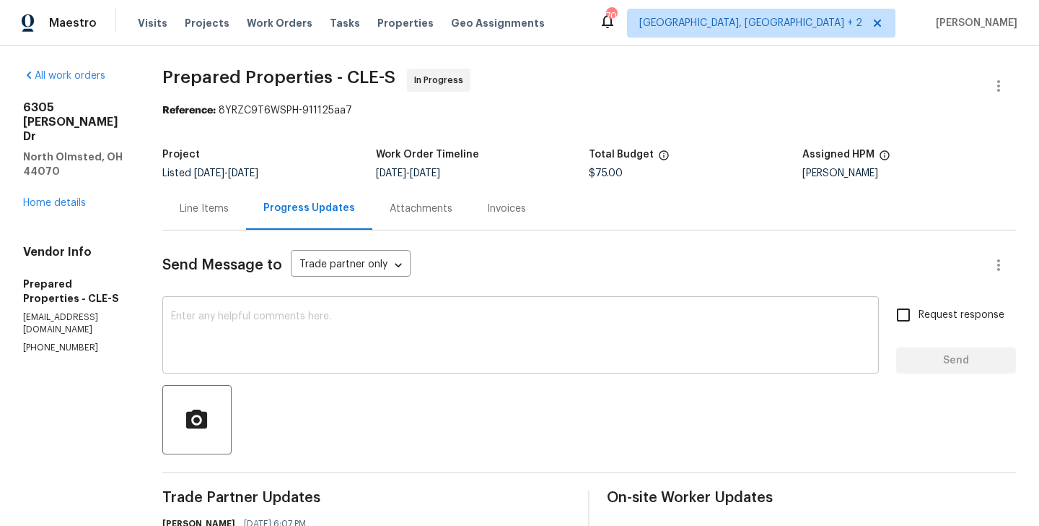
click at [339, 331] on textarea at bounding box center [520, 336] width 699 height 51
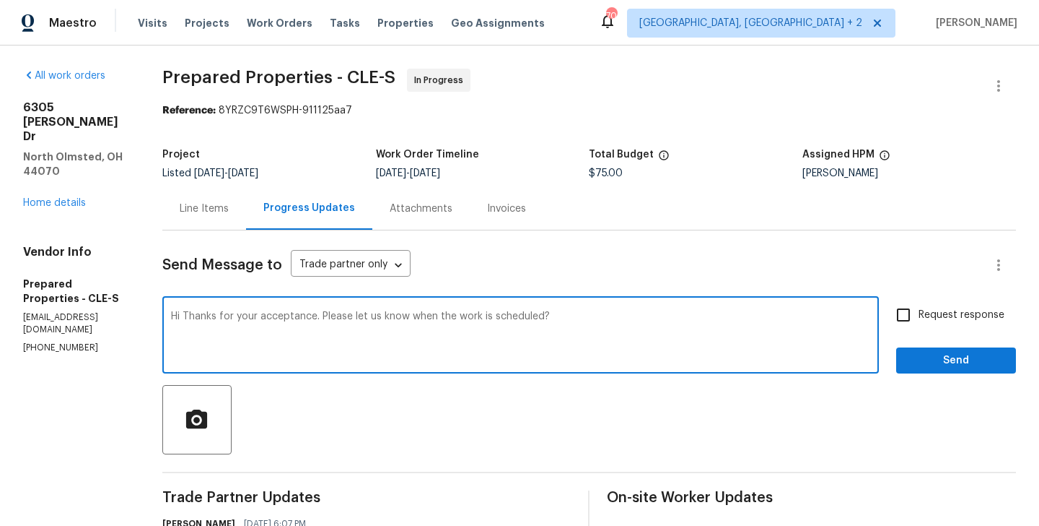
type textarea "Hi Thanks for your acceptance. Please let us know when the work is scheduled?"
click at [899, 304] on input "Request response" at bounding box center [904, 315] width 30 height 30
checkbox input "true"
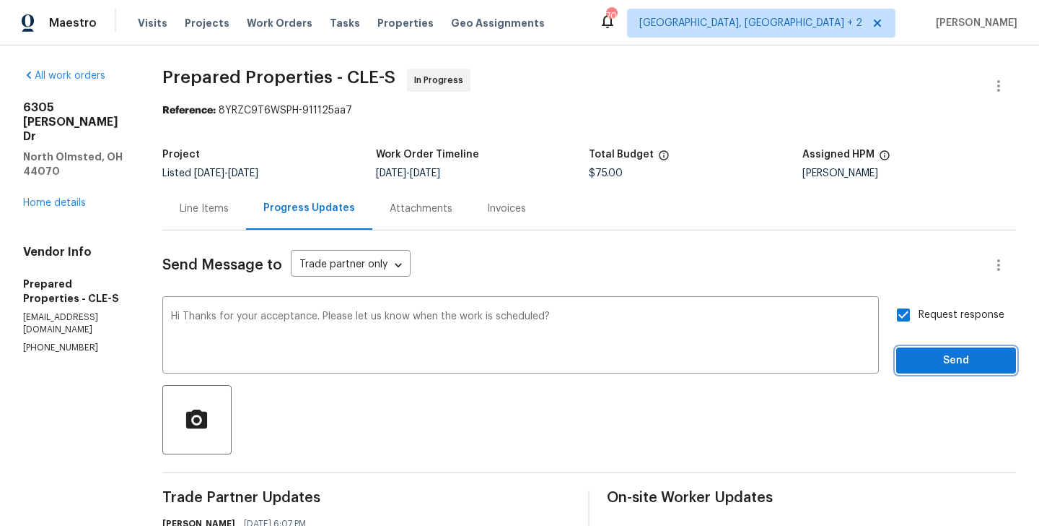
click at [909, 355] on span "Send" at bounding box center [956, 361] width 97 height 18
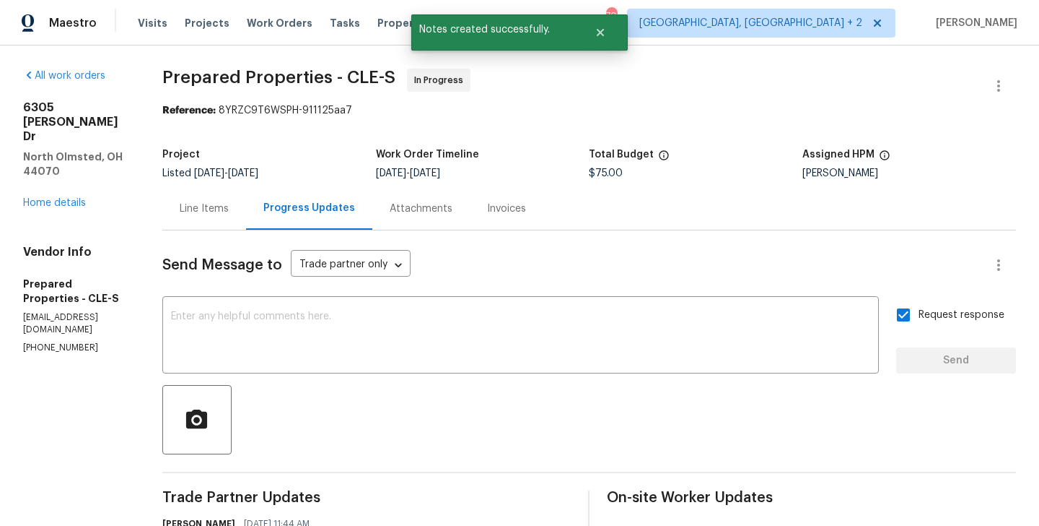
click at [30, 341] on p "[PHONE_NUMBER]" at bounding box center [75, 347] width 105 height 12
copy p "[PHONE_NUMBER]"
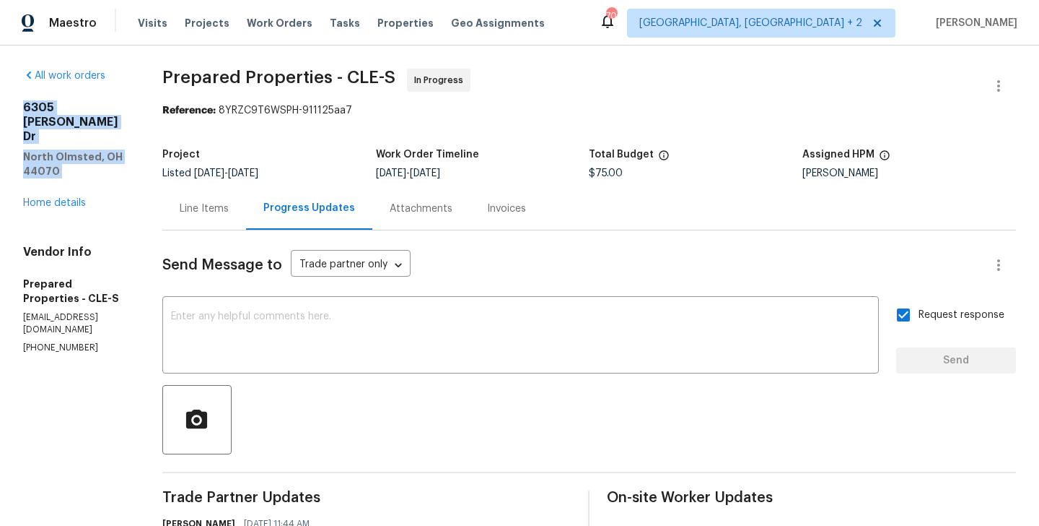
drag, startPoint x: 153, startPoint y: 138, endPoint x: 16, endPoint y: 103, distance: 141.5
click at [16, 103] on div "All work orders [STREET_ADDRESS][PERSON_NAME] Home details Vendor Info Prepared…" at bounding box center [519, 432] width 1039 height 775
copy div "[STREET_ADDRESS][PERSON_NAME]"
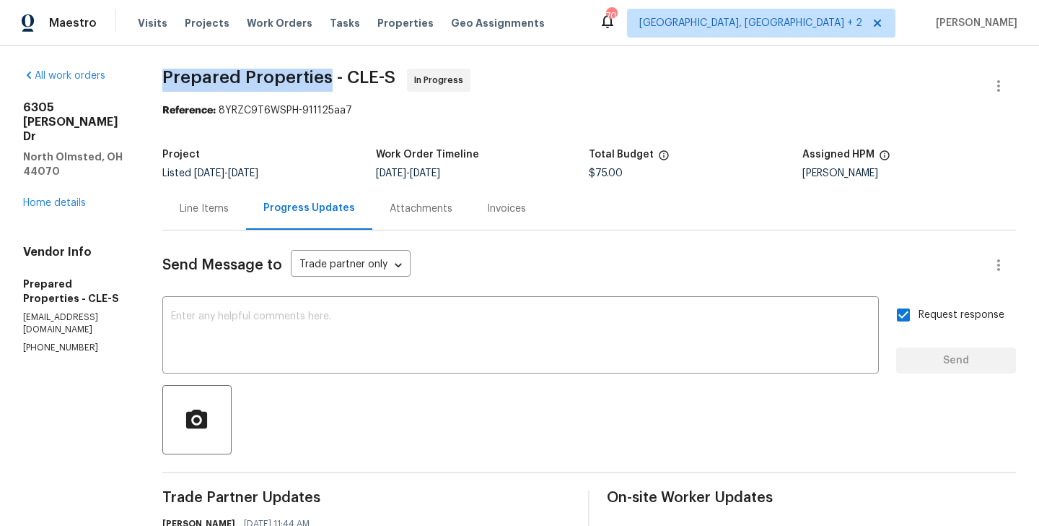
drag, startPoint x: 197, startPoint y: 77, endPoint x: 364, endPoint y: 82, distance: 166.8
click at [364, 82] on div "All work orders [STREET_ADDRESS][PERSON_NAME] Home details Vendor Info Prepared…" at bounding box center [519, 432] width 1039 height 775
copy span "Prepared Properties"
click at [83, 198] on link "Home details" at bounding box center [54, 203] width 63 height 10
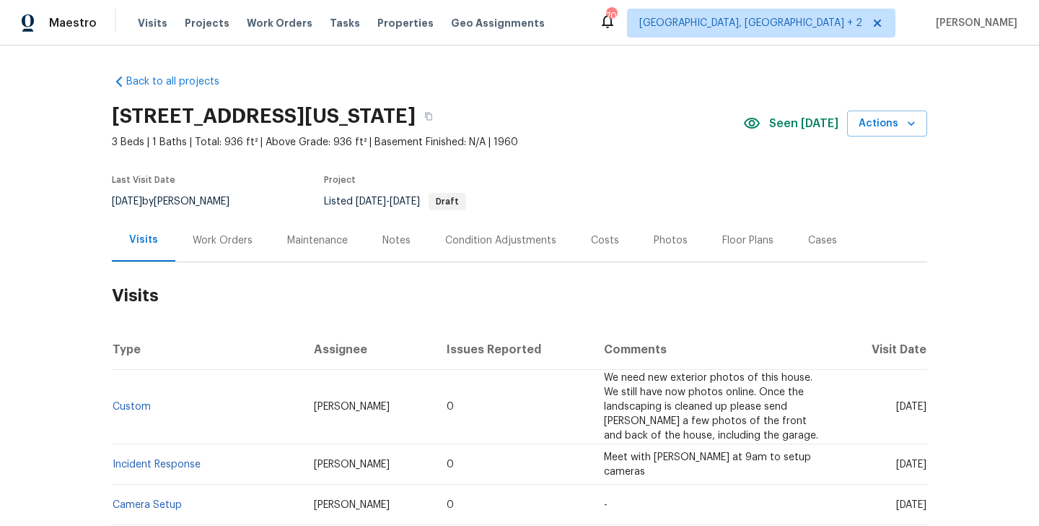
click at [231, 239] on div "Work Orders" at bounding box center [223, 240] width 60 height 14
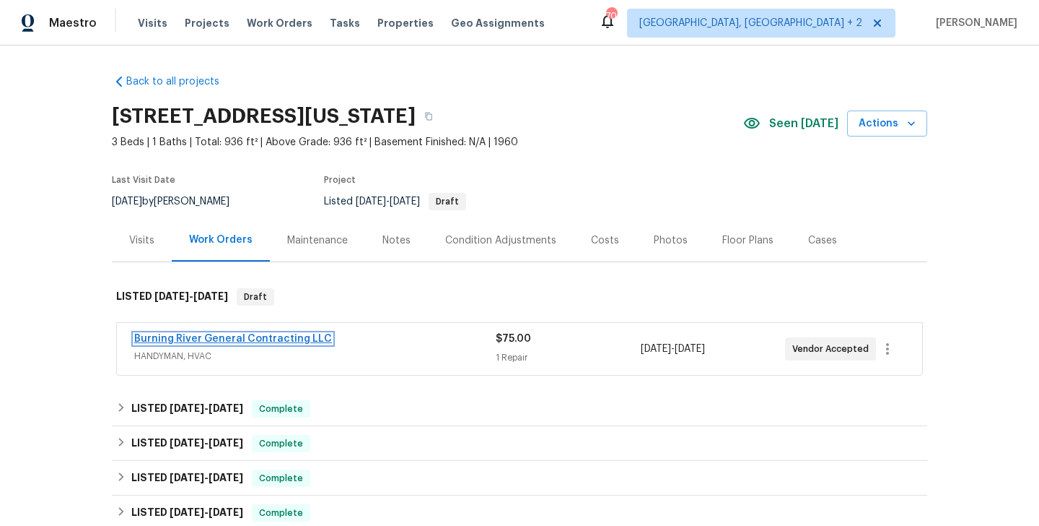
click at [317, 341] on link "Burning River General Contracting LLC" at bounding box center [233, 339] width 198 height 10
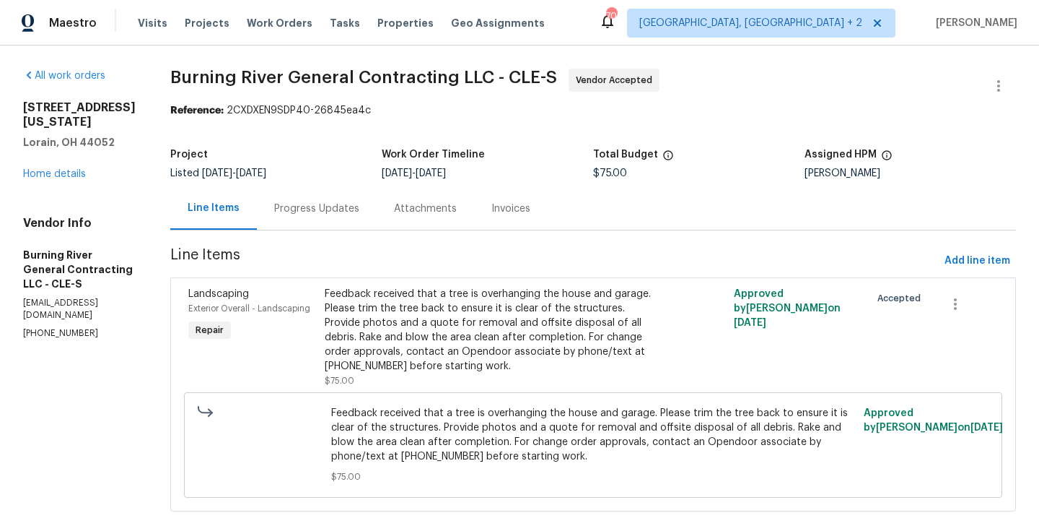
click at [321, 204] on div "Progress Updates" at bounding box center [316, 208] width 85 height 14
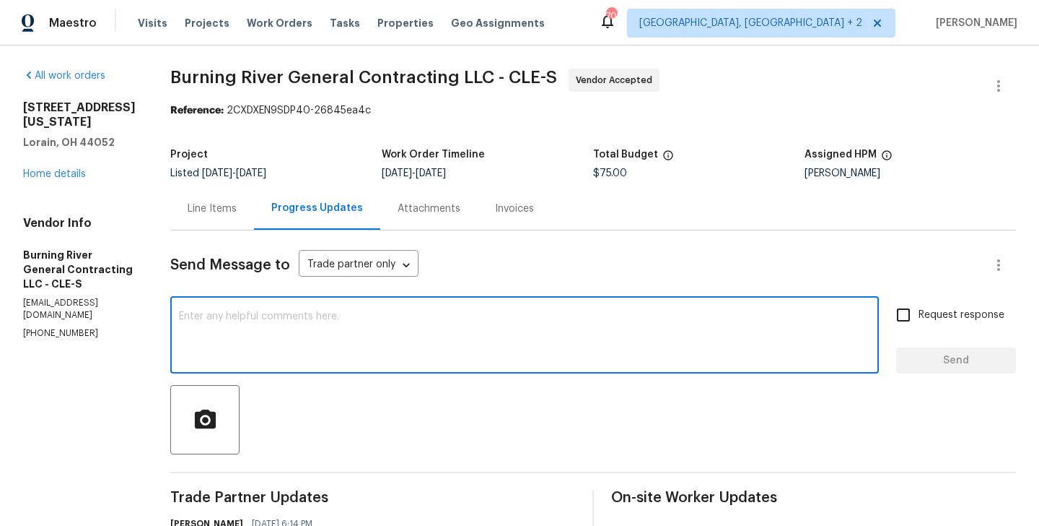
click at [272, 323] on textarea at bounding box center [525, 336] width 692 height 51
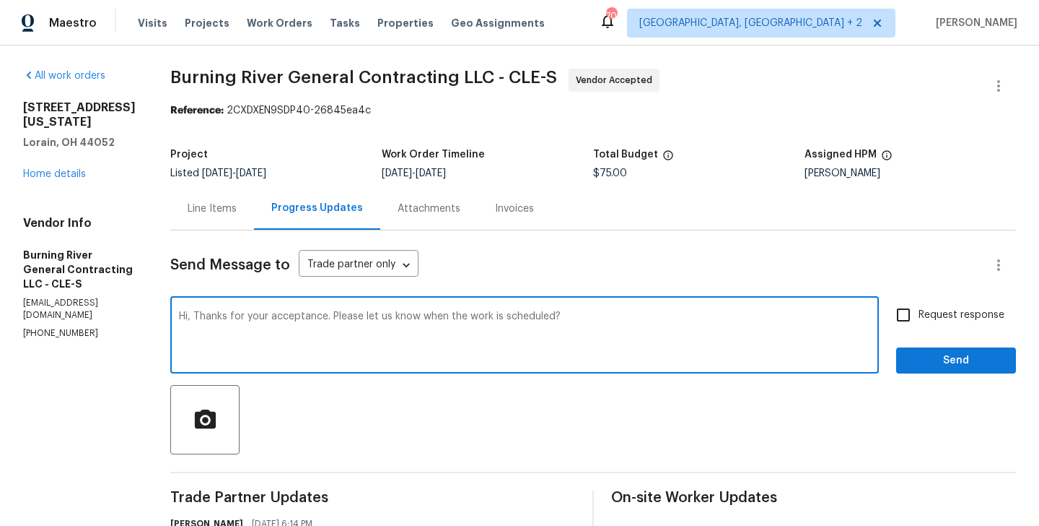
type textarea "Hi, Thanks for your acceptance. Please let us know when the work is scheduled?"
click at [925, 313] on span "Request response" at bounding box center [962, 315] width 86 height 15
click at [919, 313] on input "Request response" at bounding box center [904, 315] width 30 height 30
checkbox input "true"
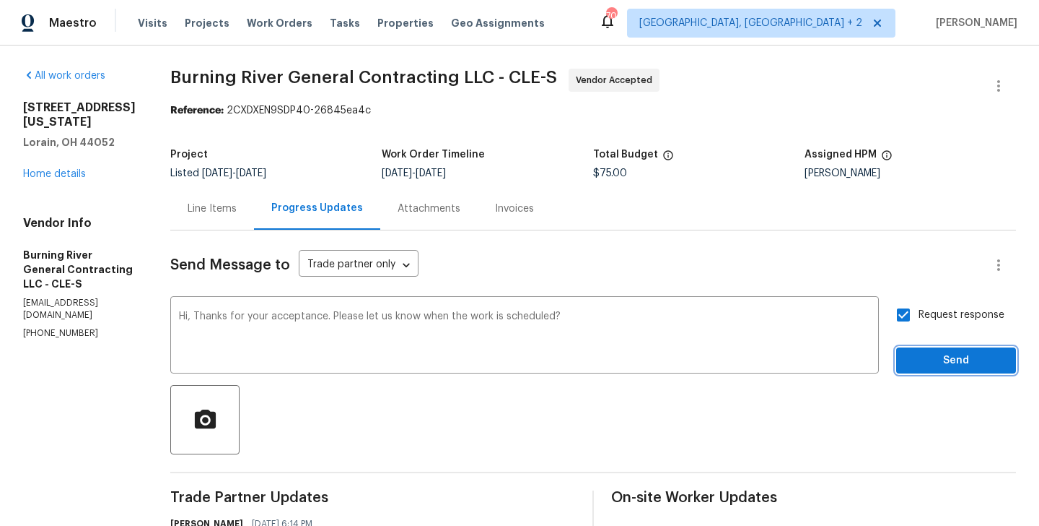
click at [922, 356] on span "Send" at bounding box center [956, 361] width 97 height 18
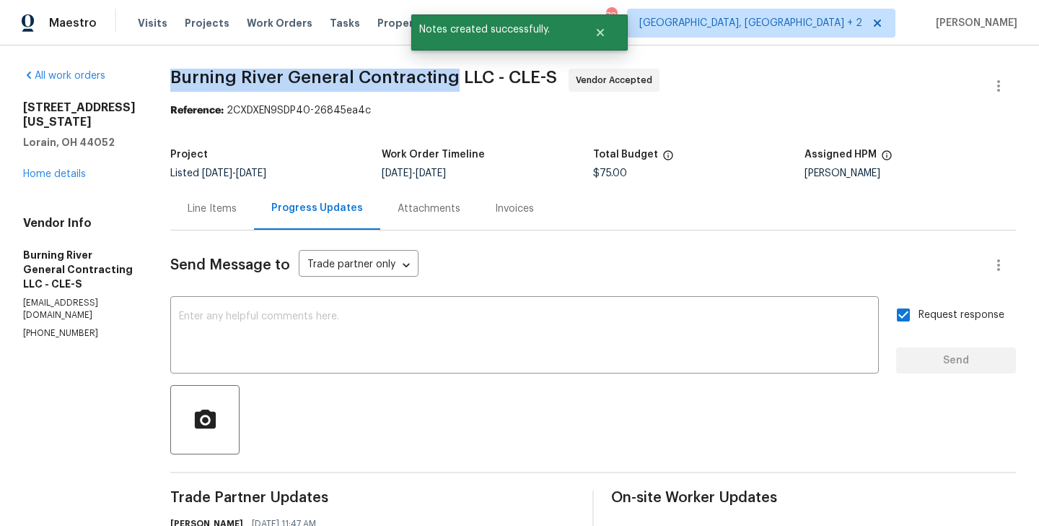
drag, startPoint x: 162, startPoint y: 82, endPoint x: 450, endPoint y: 82, distance: 288.0
click at [450, 82] on div "All work orders [STREET_ADDRESS][US_STATE] Home details Vendor Info Burning Riv…" at bounding box center [519, 432] width 1039 height 775
copy span "Burning River General Contracting"
click at [45, 169] on link "Home details" at bounding box center [54, 174] width 63 height 10
